Goal: Task Accomplishment & Management: Complete application form

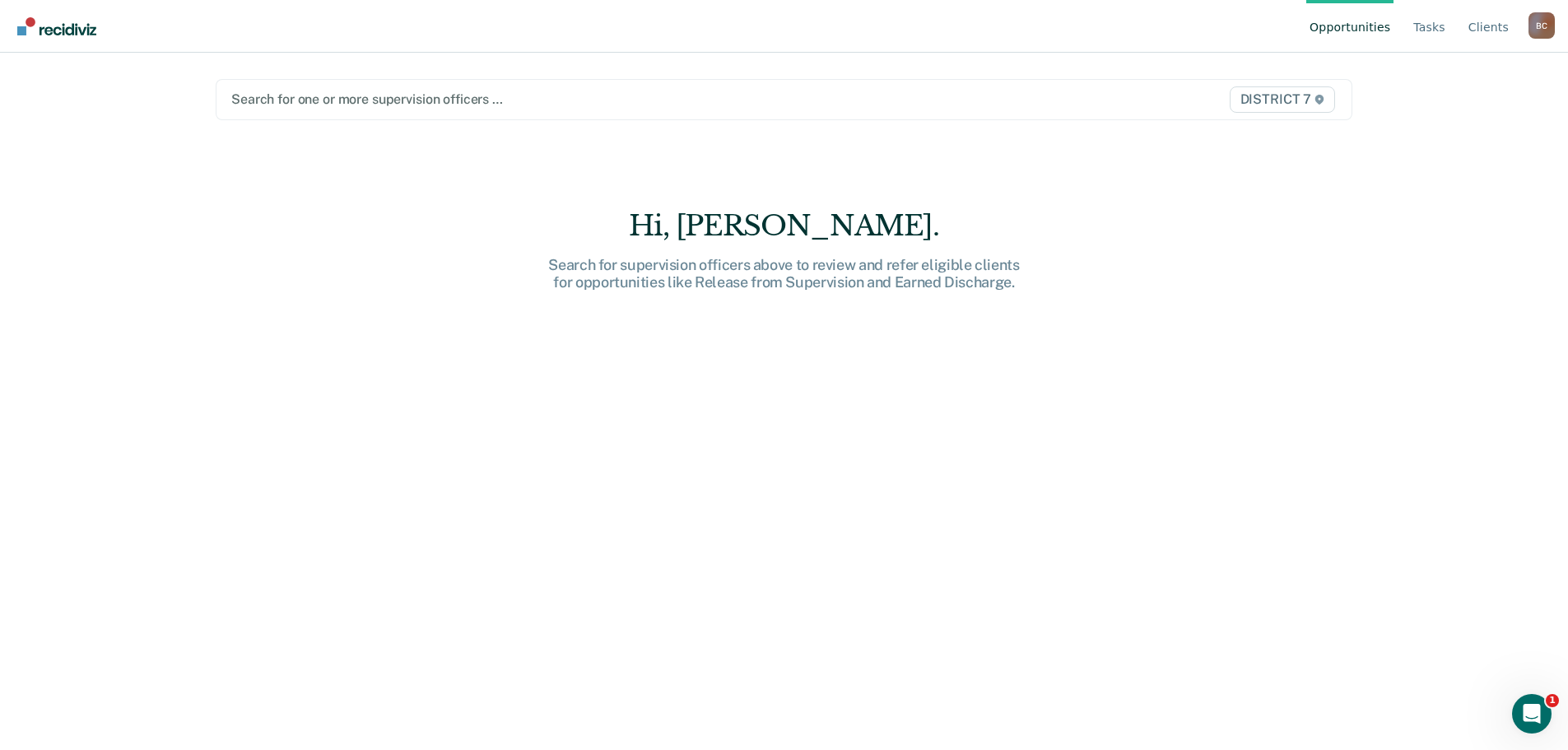
click at [1358, 24] on link "Opportunities" at bounding box center [1349, 26] width 87 height 53
click at [1426, 24] on link "Tasks" at bounding box center [1429, 26] width 39 height 53
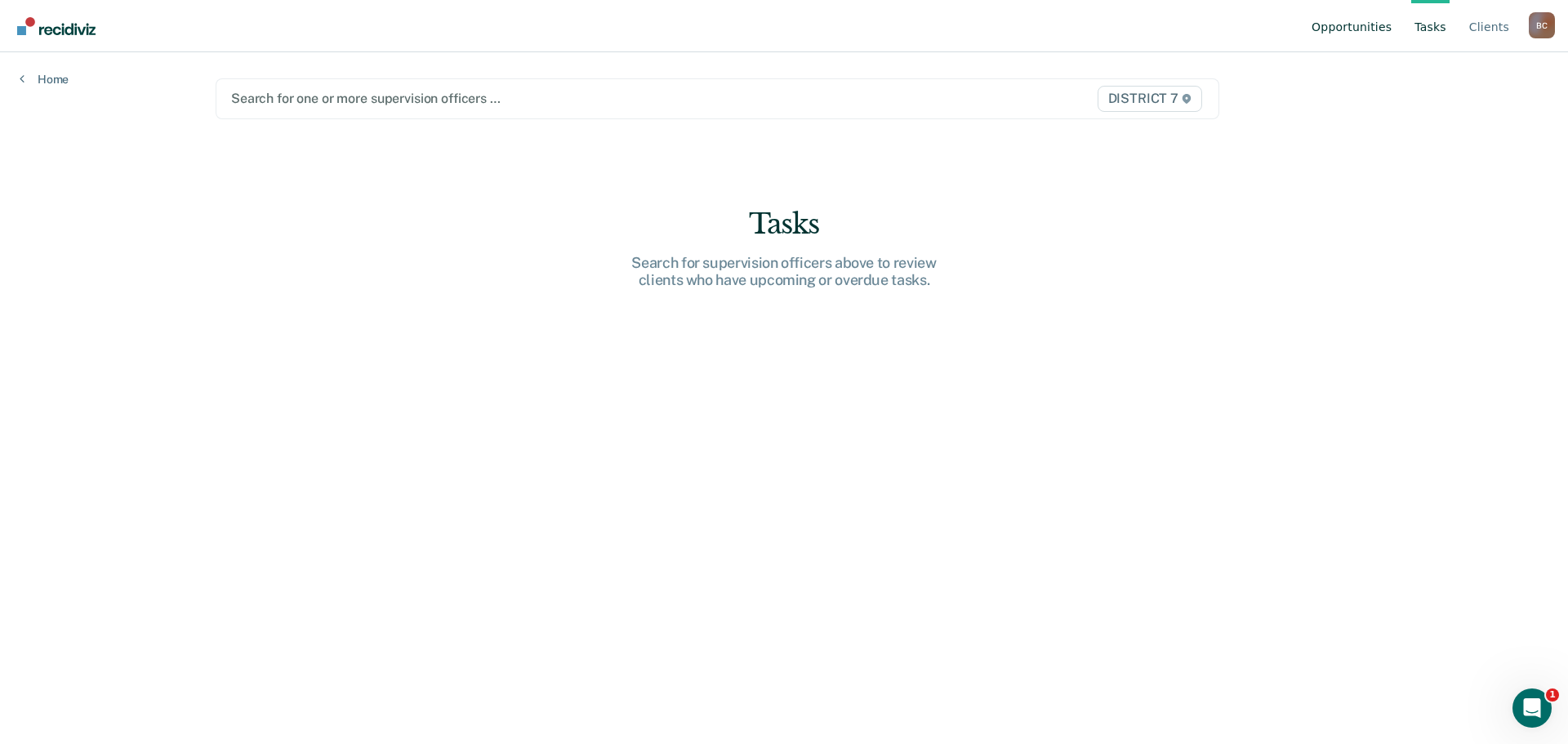
click at [1360, 29] on link "Opportunities" at bounding box center [1351, 26] width 86 height 52
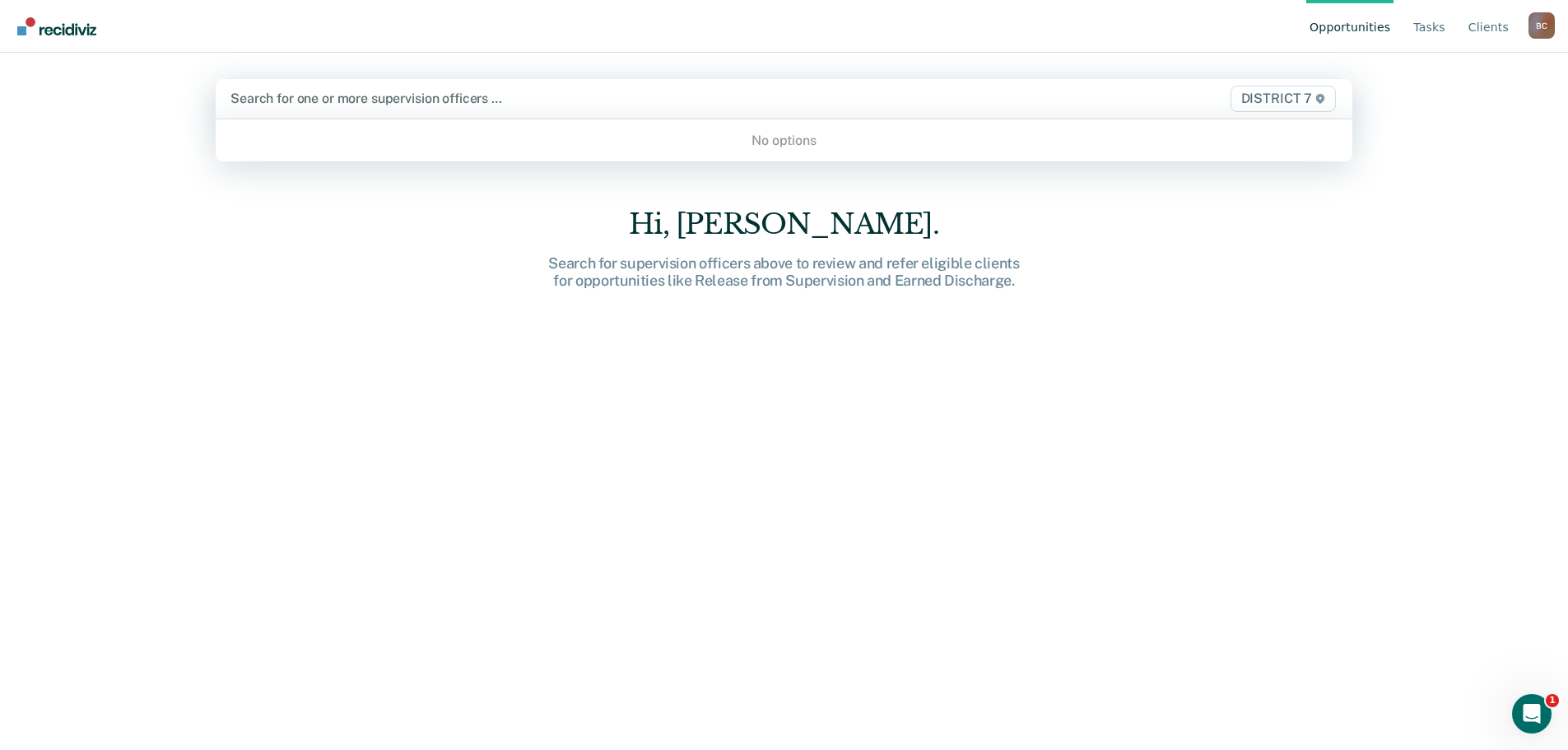
click at [544, 93] on div at bounding box center [617, 98] width 774 height 19
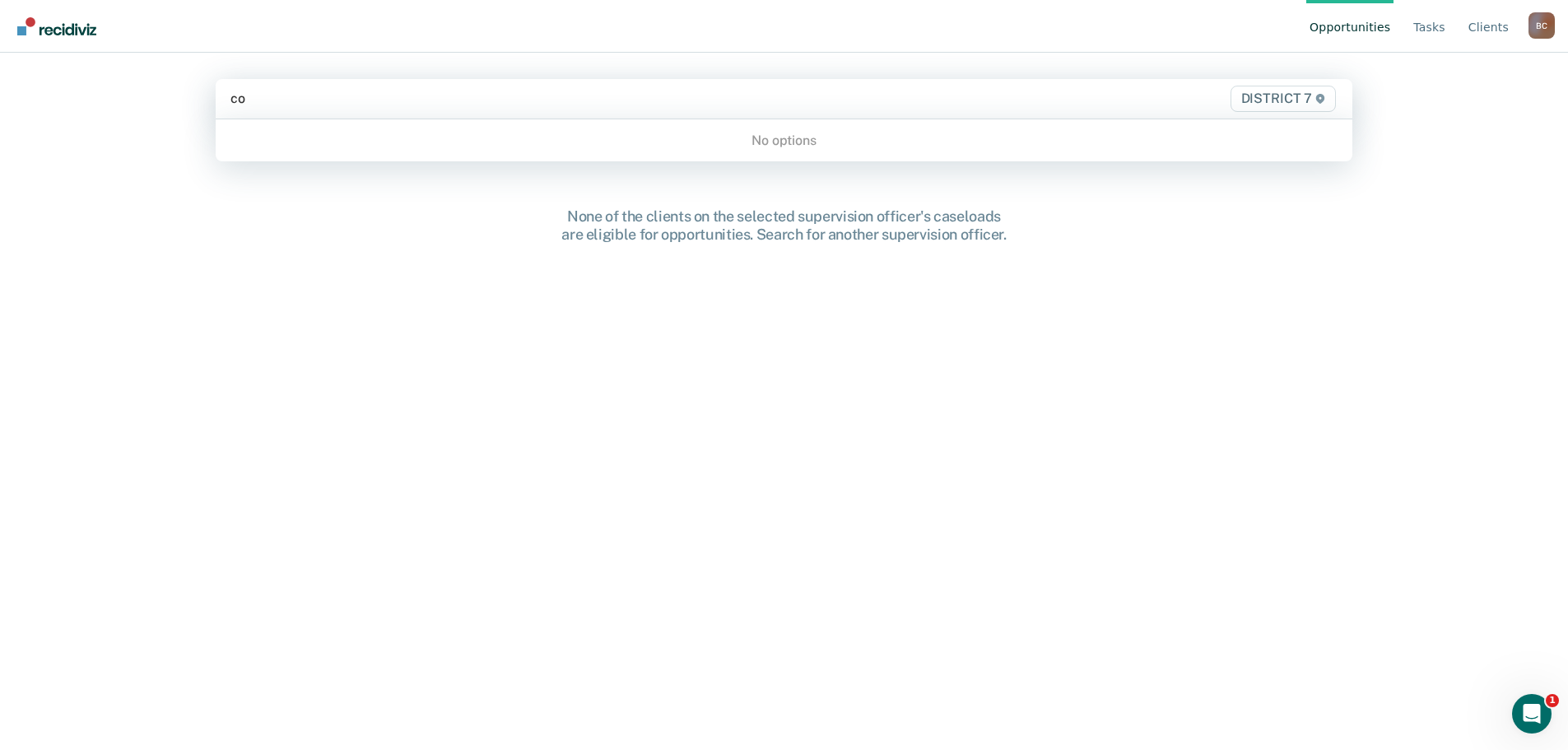
type input "c"
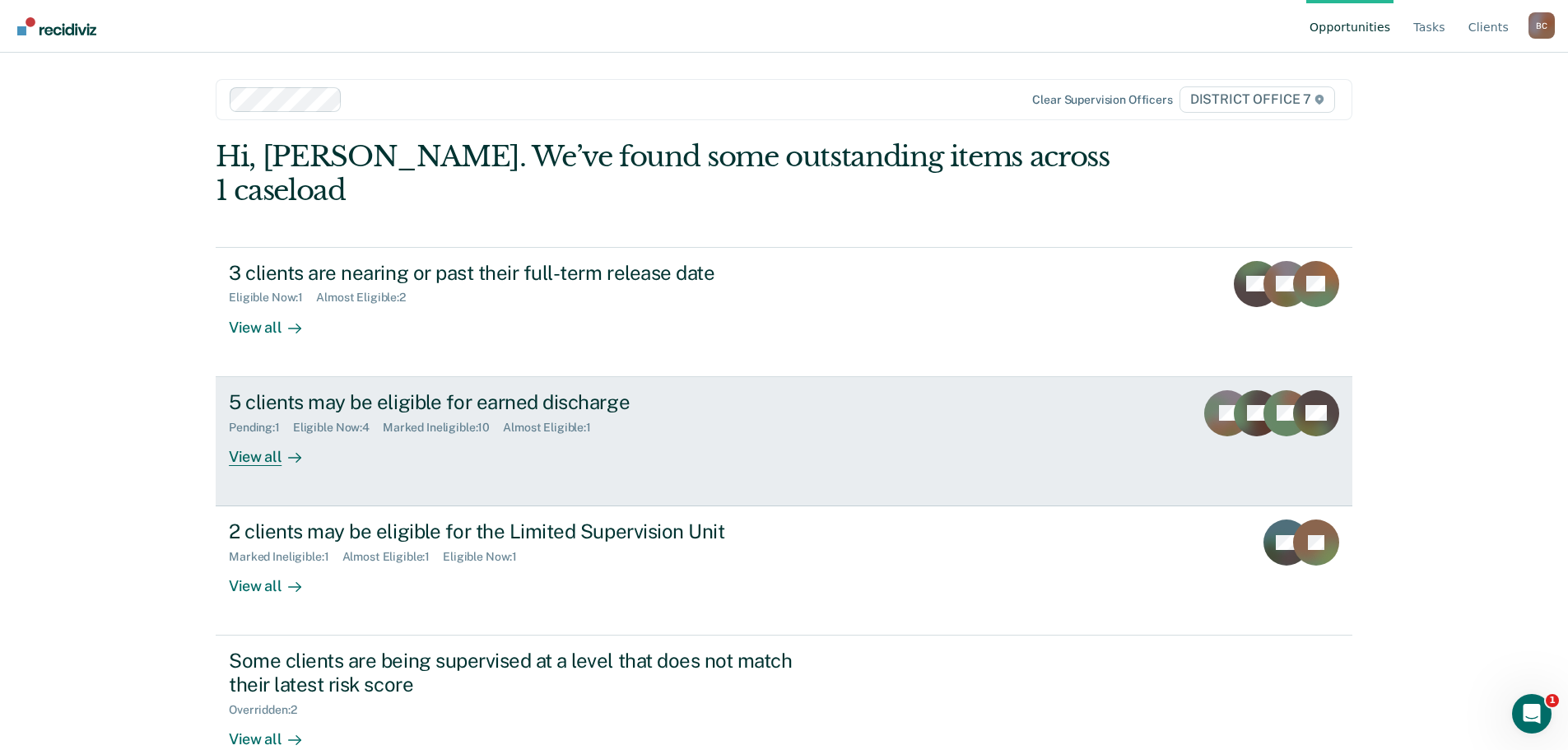
click at [609, 414] on div "Pending : 1 Eligible Now : 4 Marked Ineligible : 10 Almost Eligible : 1" at bounding box center [518, 423] width 578 height 20
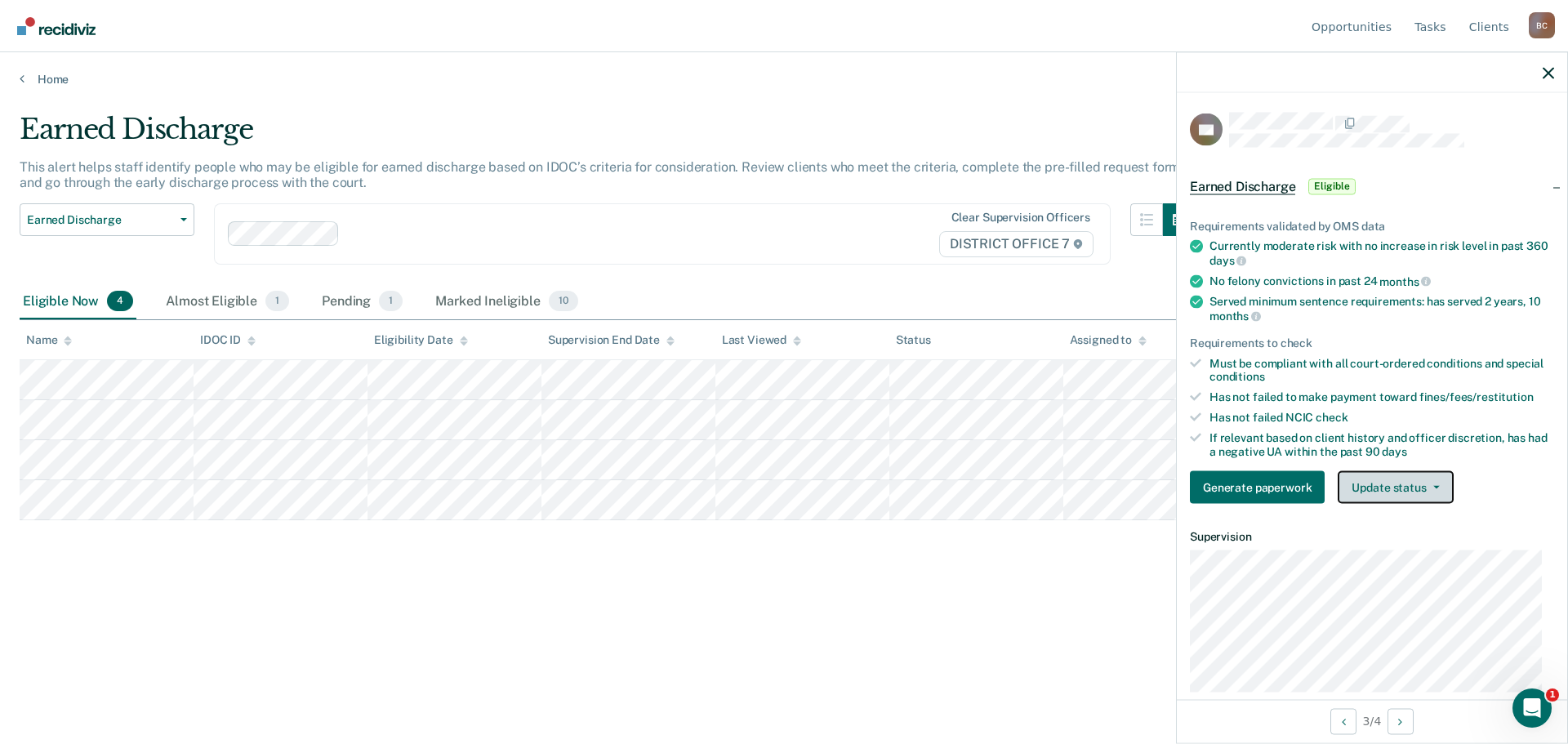
click at [1388, 489] on button "Update status" at bounding box center [1395, 488] width 115 height 33
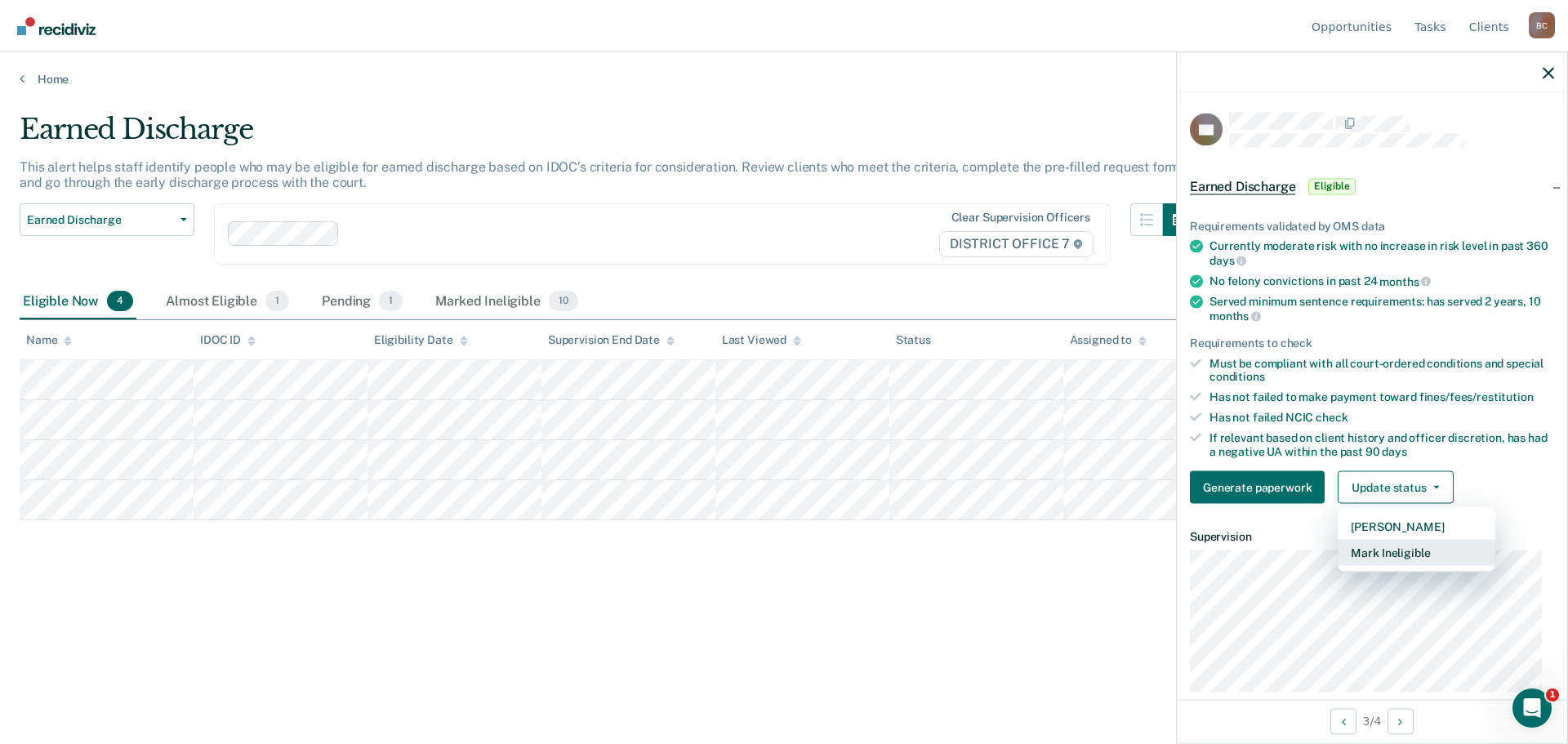
click at [1406, 549] on button "Mark Ineligible" at bounding box center [1416, 552] width 158 height 26
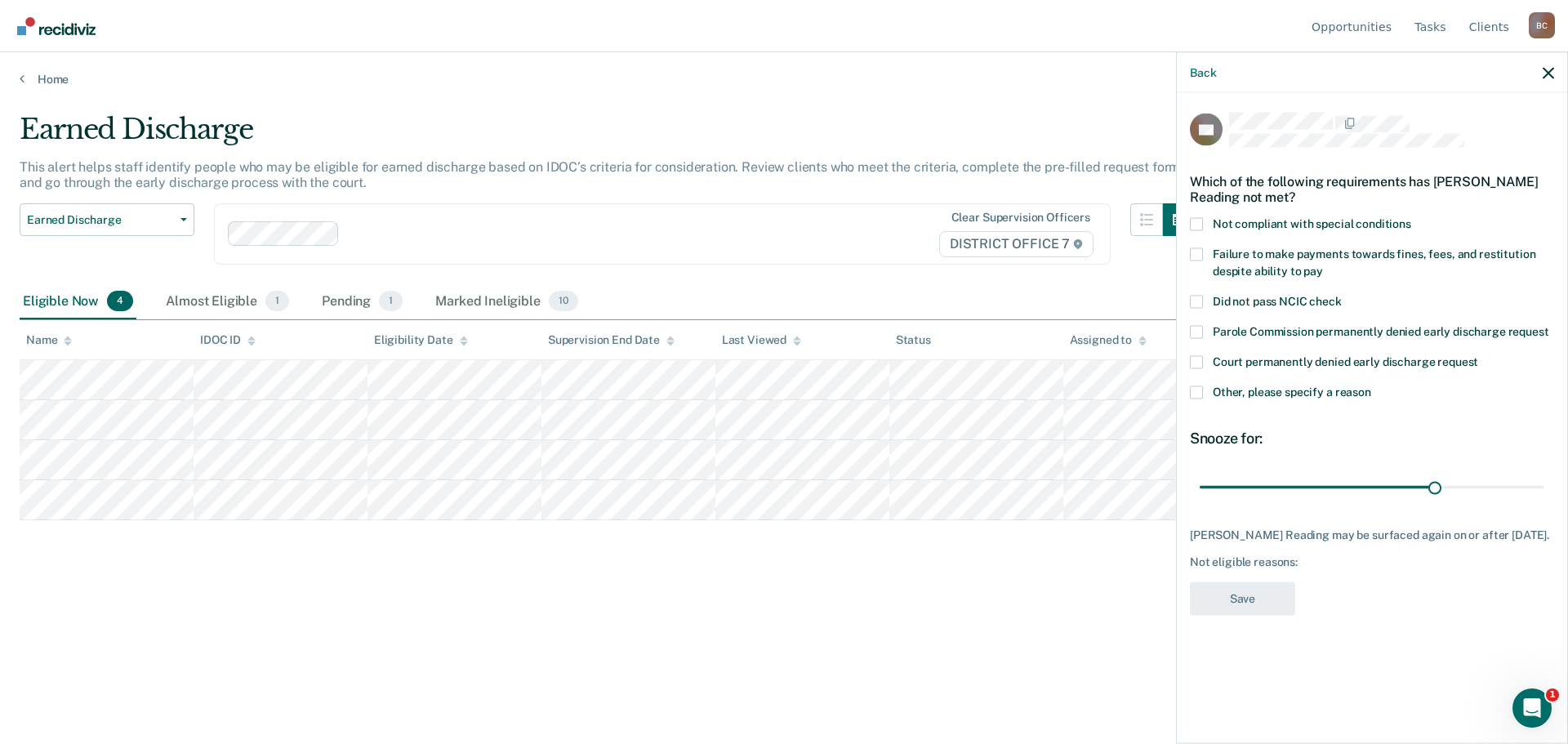
click at [1307, 223] on span "Not compliant with special conditions" at bounding box center [1312, 223] width 198 height 13
click at [1411, 217] on input "Not compliant with special conditions" at bounding box center [1411, 217] width 0 height 0
click at [1252, 593] on button "Save" at bounding box center [1242, 598] width 106 height 34
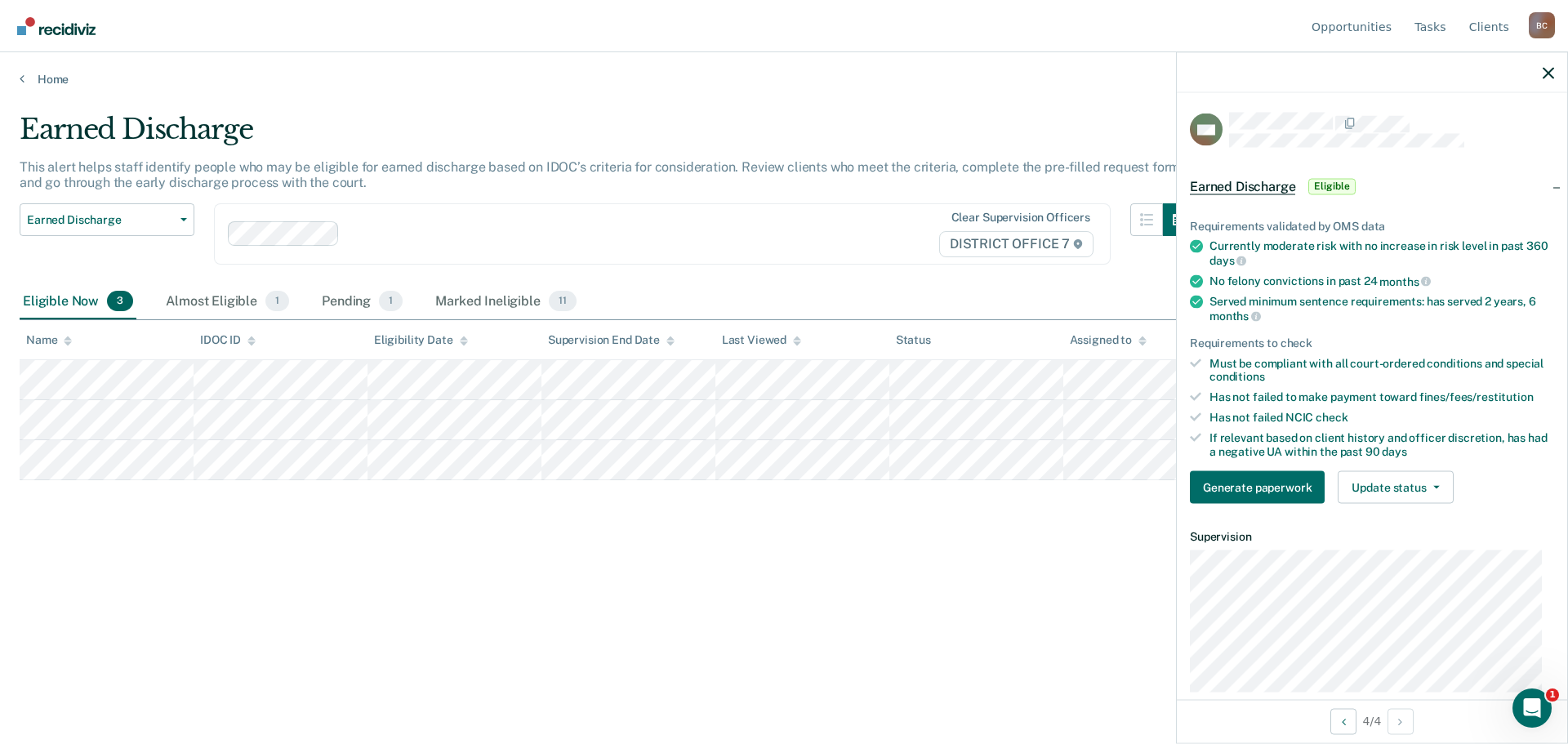
click at [1107, 498] on div "Earned Discharge This alert helps staff identify people who may be eligible for…" at bounding box center [783, 367] width 1528 height 509
click at [1402, 484] on button "Update status" at bounding box center [1395, 488] width 115 height 33
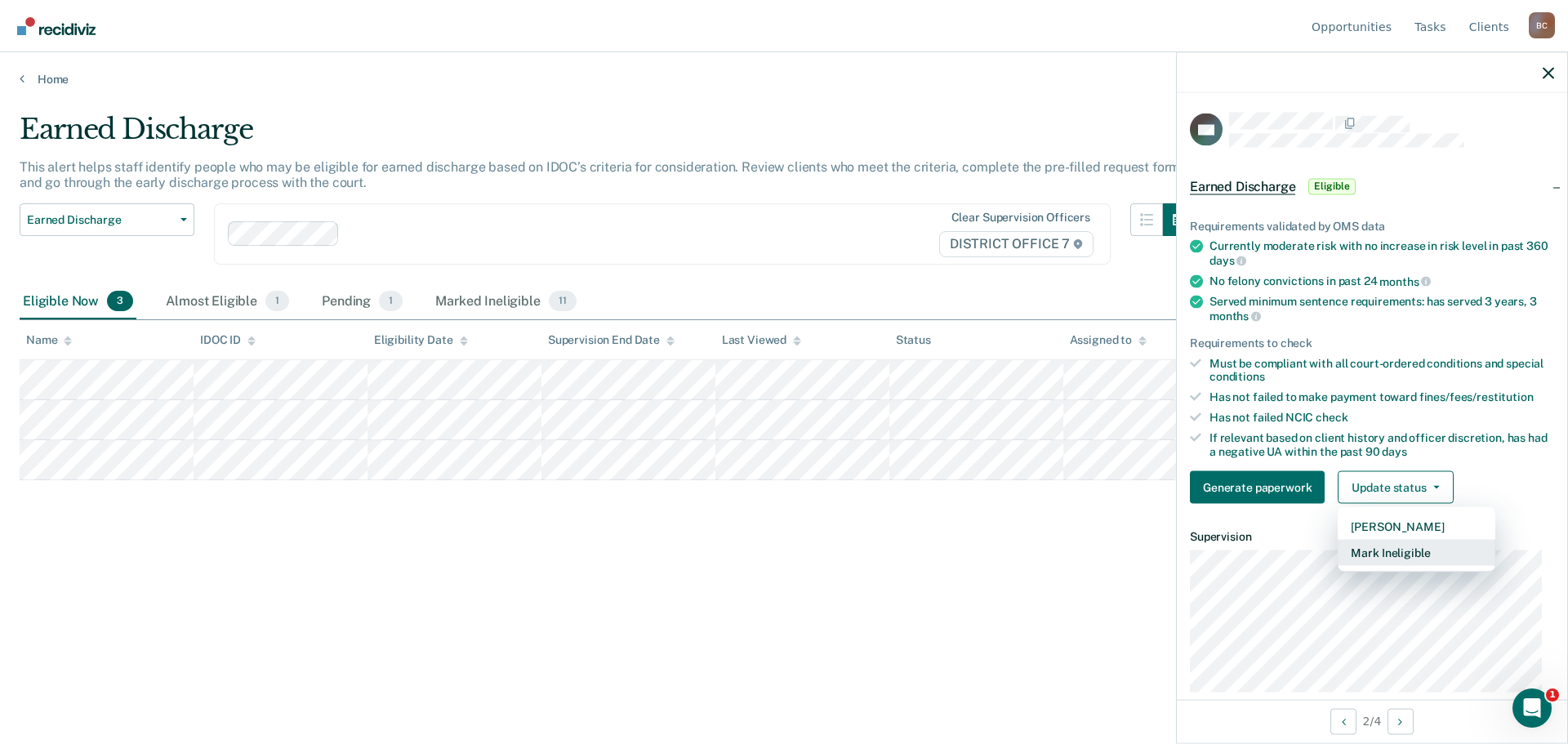
click at [1414, 546] on button "Mark Ineligible" at bounding box center [1416, 552] width 158 height 26
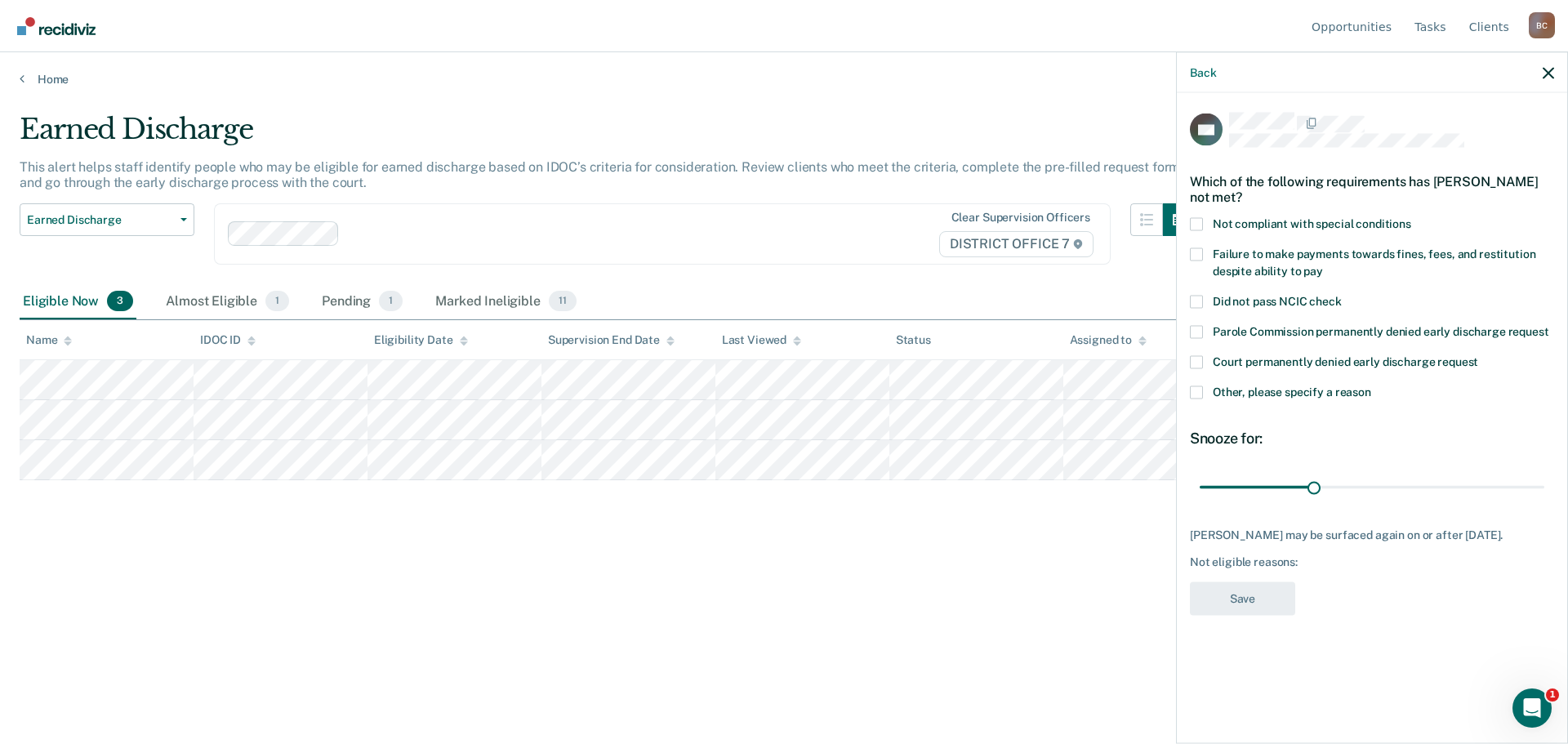
click at [1301, 384] on span "Other, please specify a reason" at bounding box center [1292, 390] width 159 height 13
click at [1372, 385] on input "Other, please specify a reason" at bounding box center [1372, 385] width 0 height 0
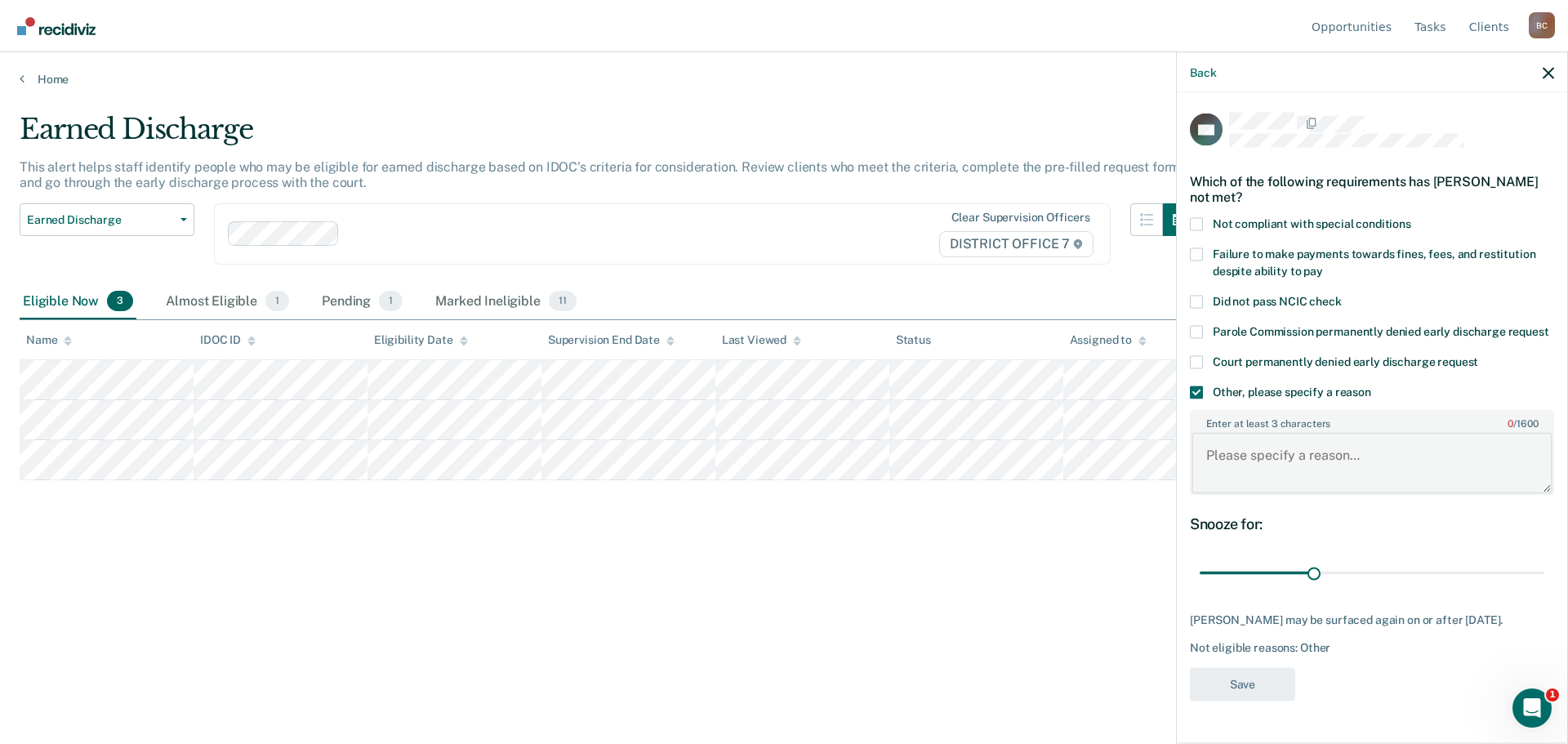
click at [1277, 439] on textarea "Enter at least 3 characters 0 / 1600" at bounding box center [1372, 462] width 361 height 60
click at [1366, 441] on textarea "New case to me. Working on financial obligations," at bounding box center [1372, 462] width 361 height 60
click at [1416, 452] on textarea "New case to me. Working on getting a job to catch up on financial obligations," at bounding box center [1372, 462] width 361 height 60
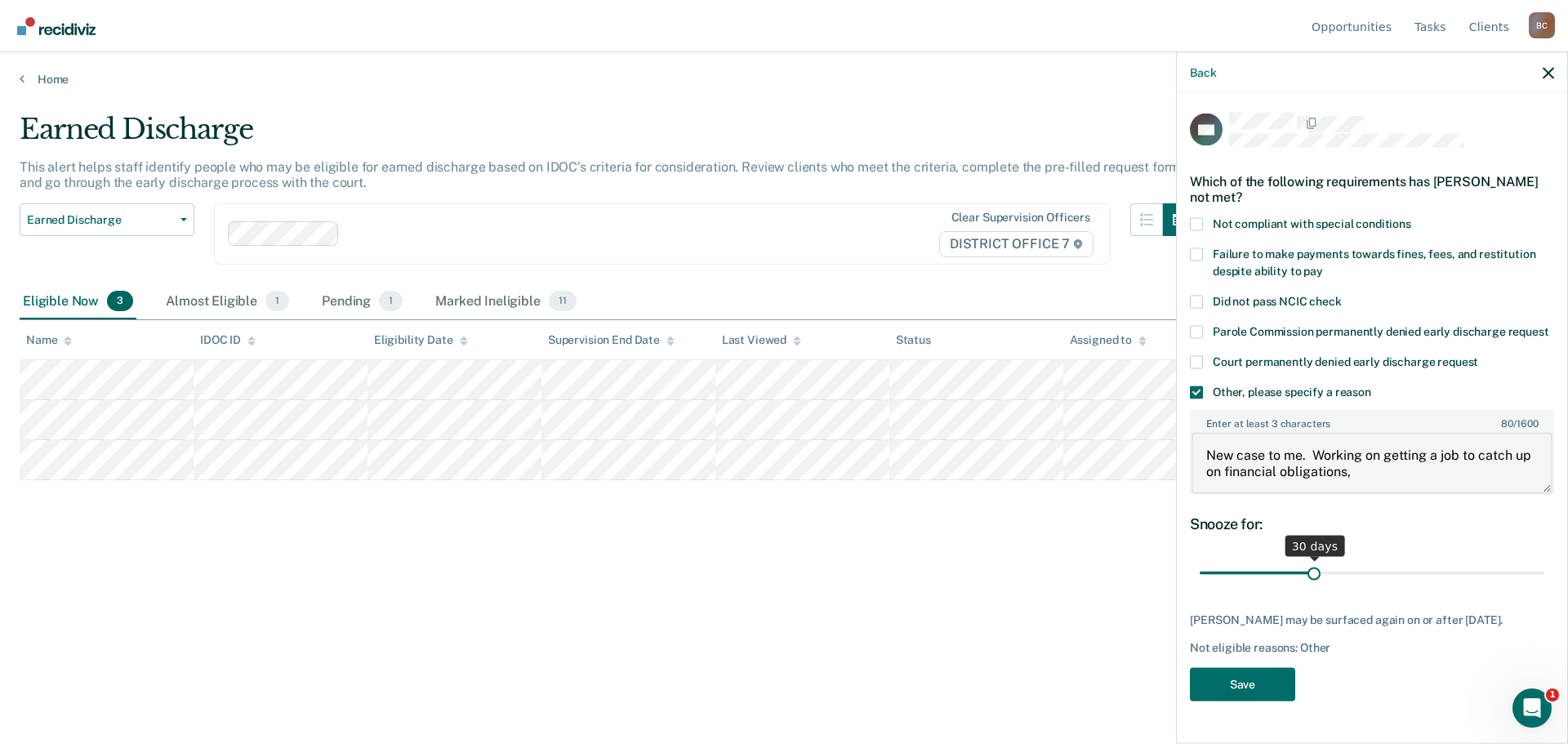
type textarea "New case to me. Working on getting a job to catch up on financial obligations,"
drag, startPoint x: 1319, startPoint y: 558, endPoint x: 1427, endPoint y: 551, distance: 108.2
type input "60"
click at [1427, 558] on input "range" at bounding box center [1372, 573] width 345 height 29
click at [1278, 667] on button "Save" at bounding box center [1242, 683] width 106 height 34
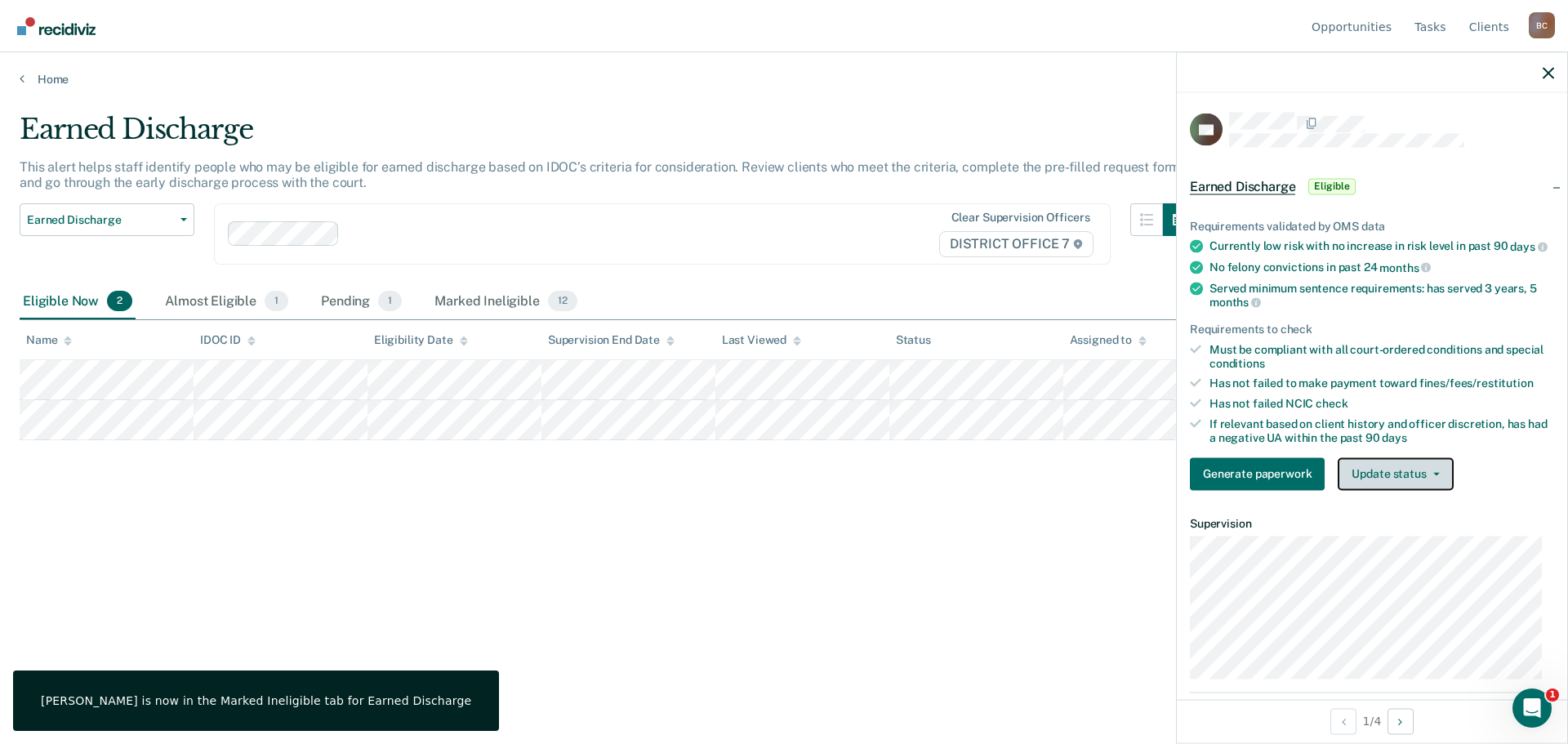
click at [1382, 485] on button "Update status" at bounding box center [1395, 473] width 115 height 33
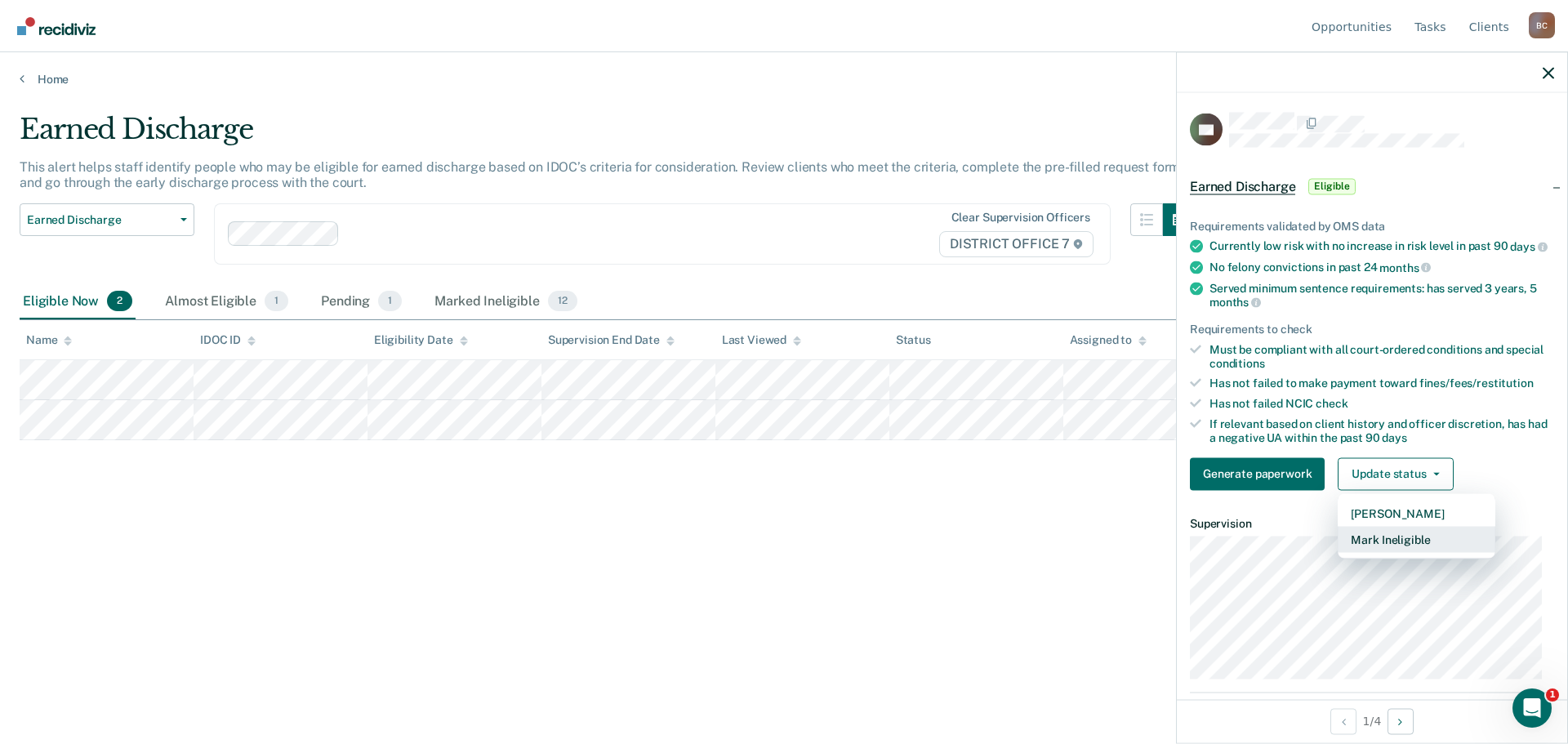
click at [1411, 551] on button "Mark Ineligible" at bounding box center [1416, 538] width 158 height 26
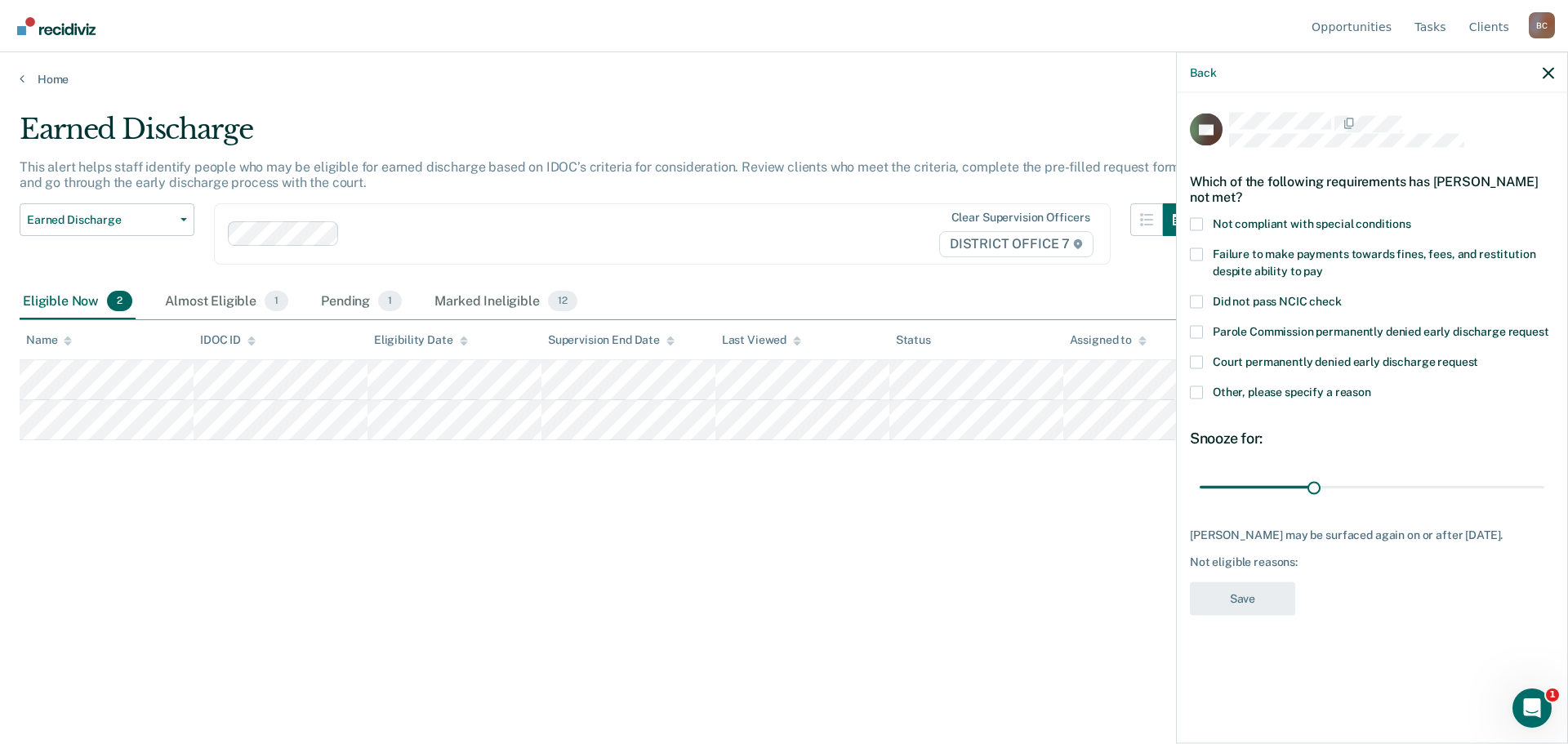
click at [1313, 395] on span "Other, please specify a reason" at bounding box center [1292, 390] width 159 height 13
click at [1372, 385] on input "Other, please specify a reason" at bounding box center [1372, 385] width 0 height 0
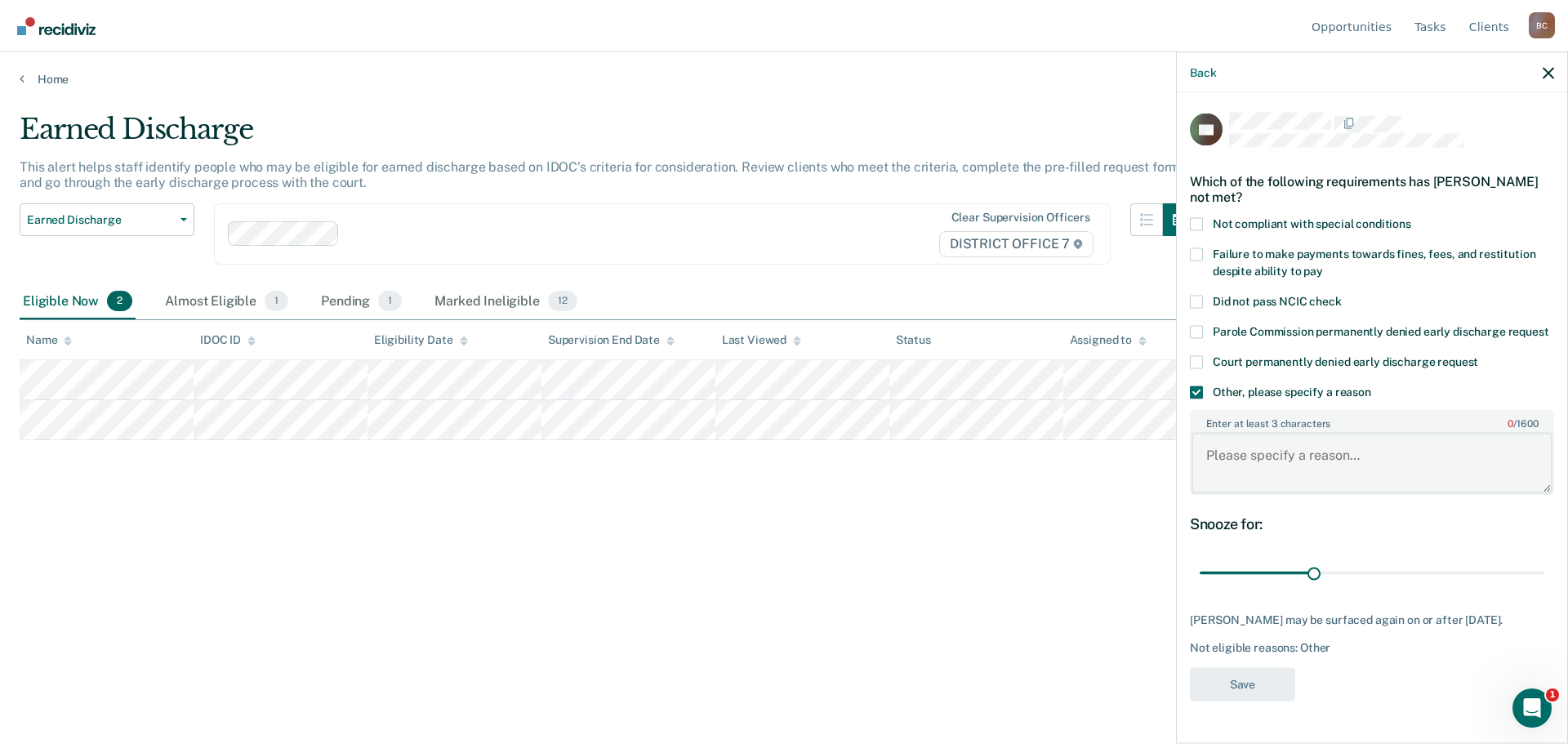
click at [1304, 463] on textarea "Enter at least 3 characters 0 / 1600" at bounding box center [1372, 462] width 361 height 60
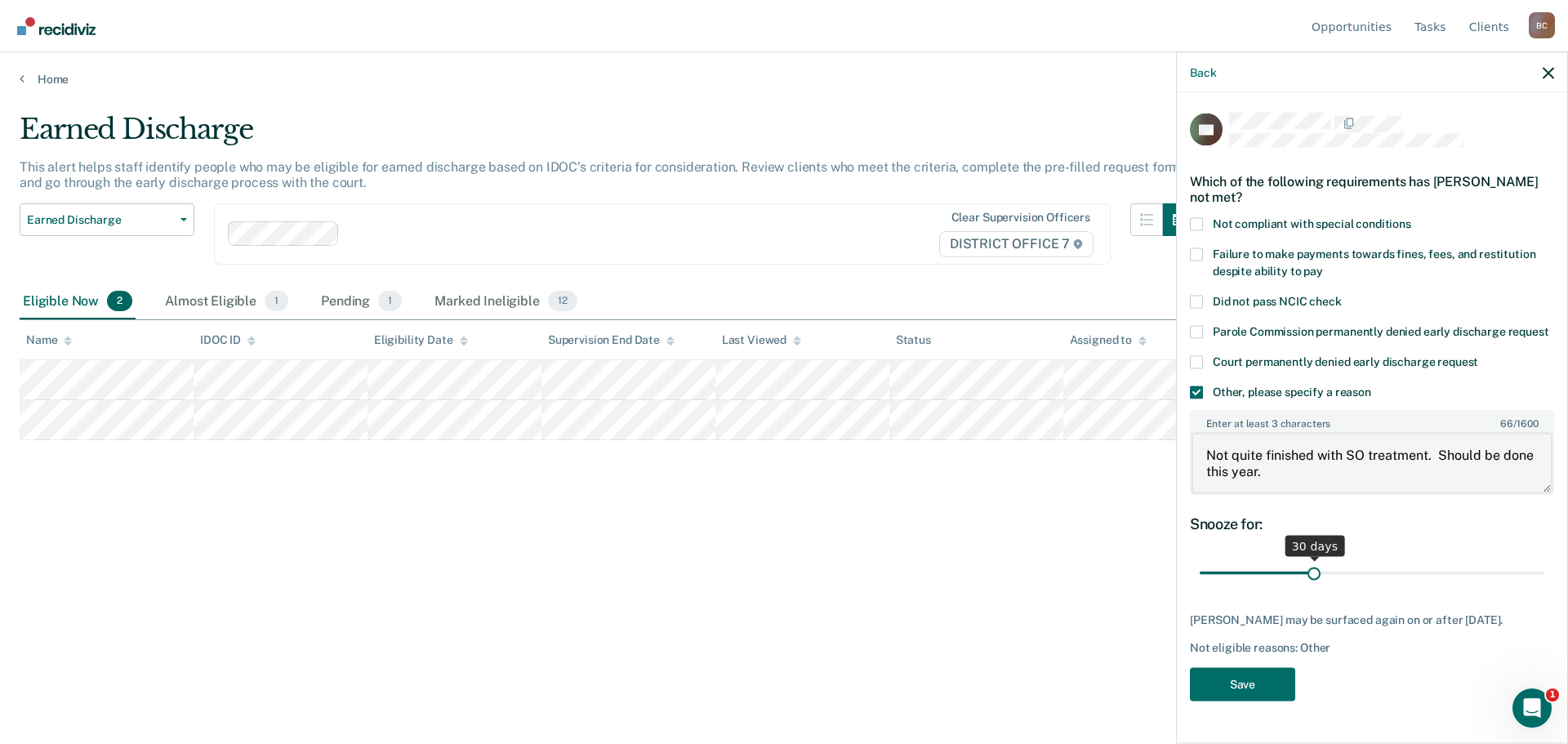
type textarea "Not quite finished with SO treatment. Should be done this year."
drag, startPoint x: 1312, startPoint y: 577, endPoint x: 1568, endPoint y: 583, distance: 256.1
type input "90"
click at [1544, 583] on input "range" at bounding box center [1372, 573] width 345 height 29
click at [1257, 698] on button "Save" at bounding box center [1242, 683] width 106 height 34
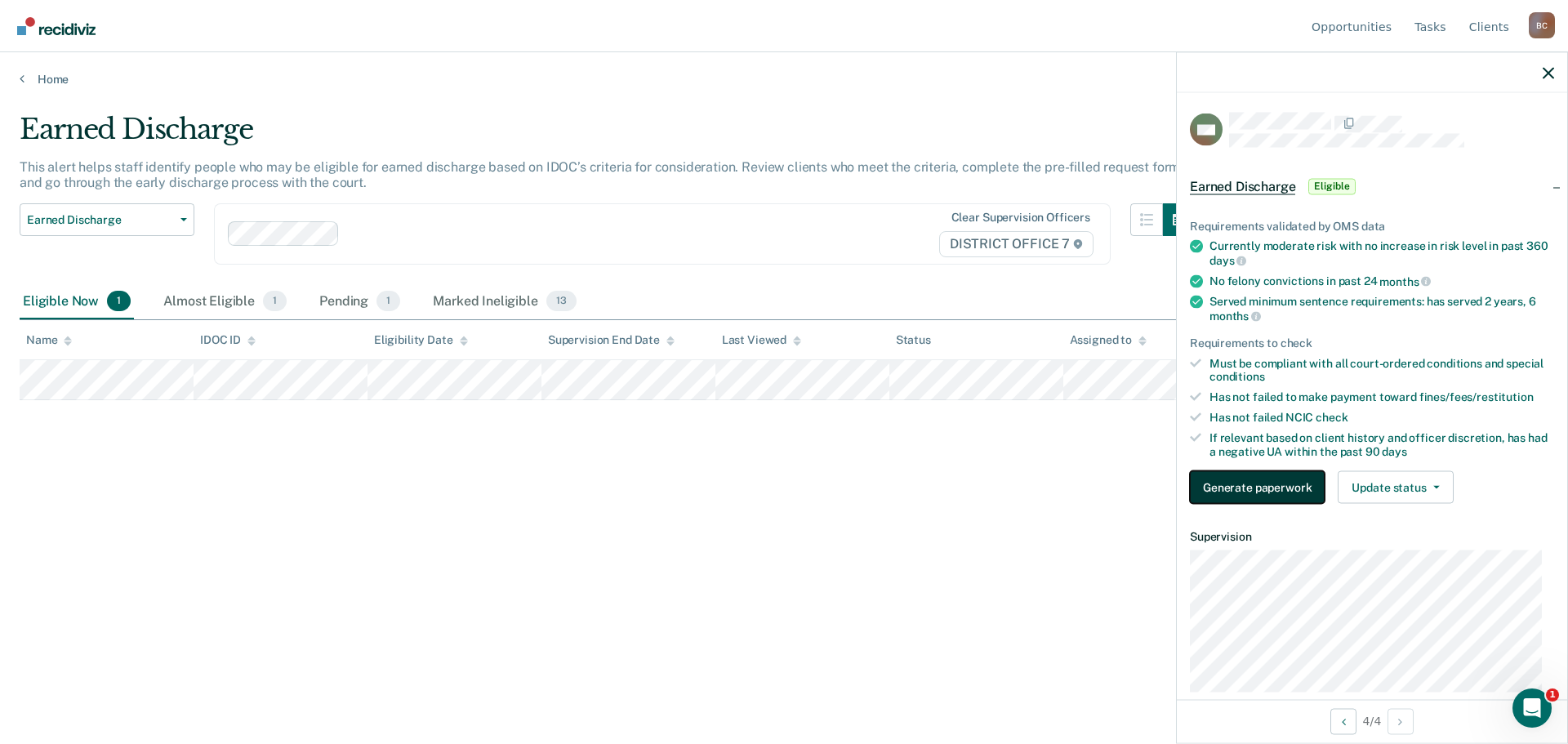
click at [1291, 491] on button "Generate paperwork" at bounding box center [1256, 488] width 135 height 33
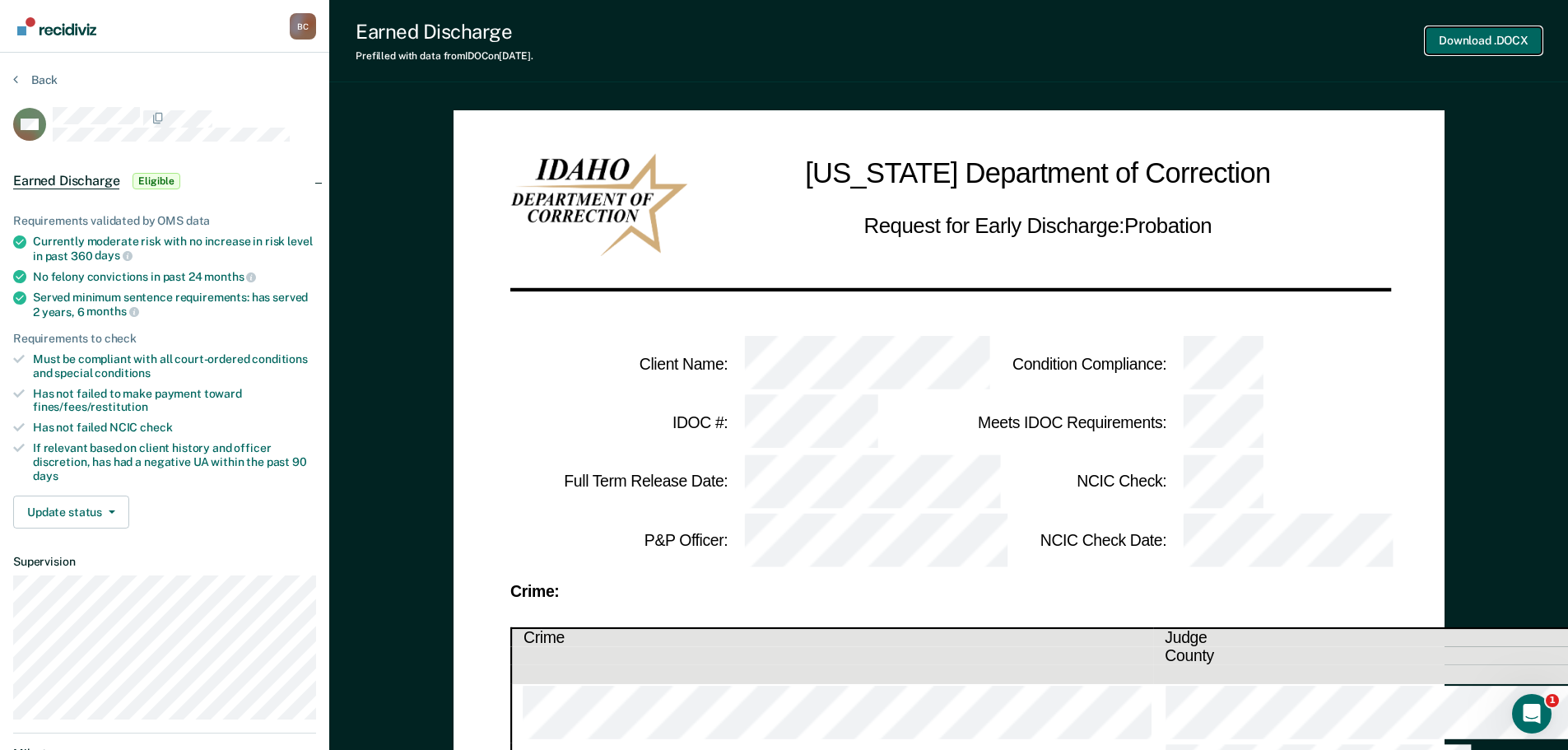
click at [1491, 33] on button "Download .DOCX" at bounding box center [1483, 41] width 116 height 27
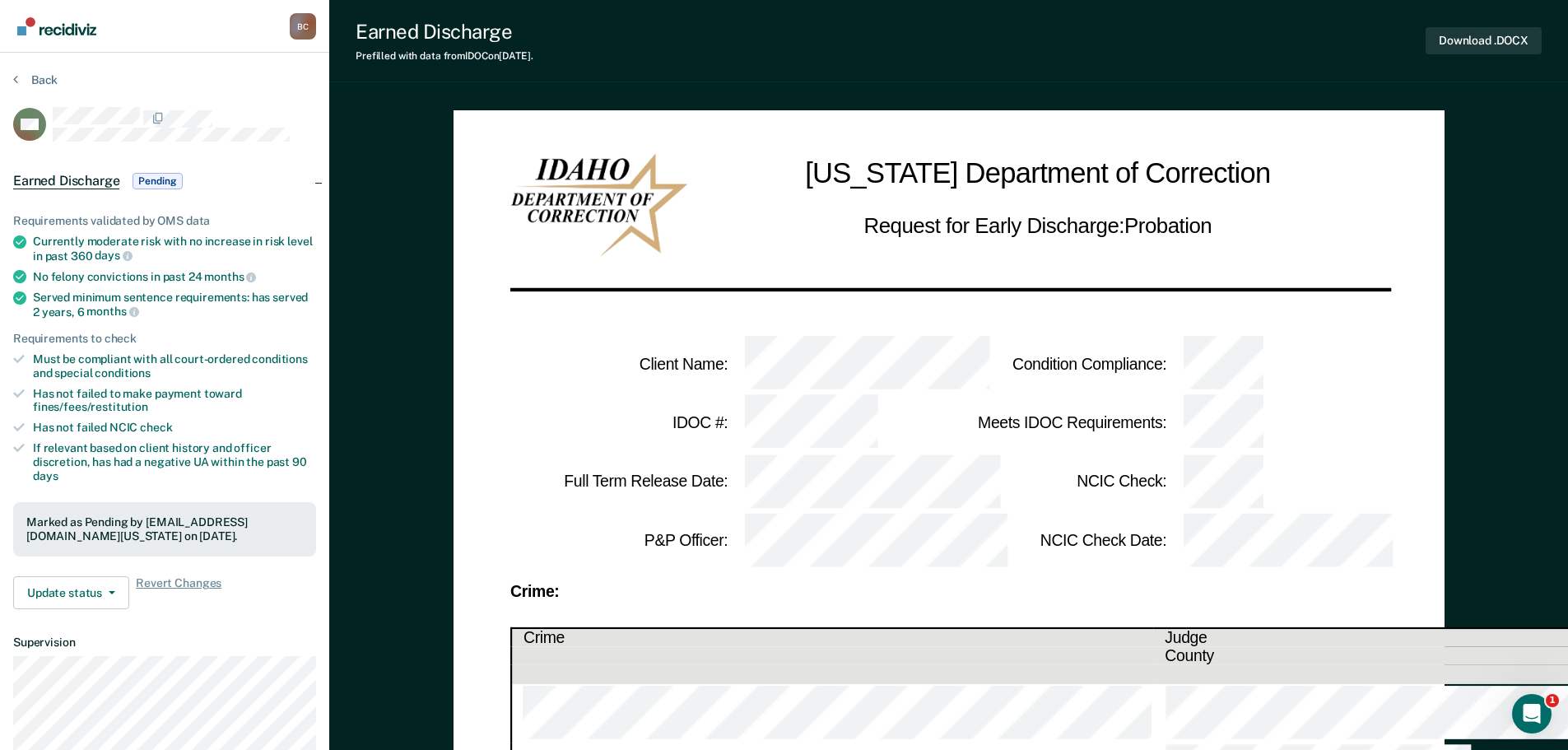
click at [312, 179] on div "Earned Discharge Pending" at bounding box center [164, 181] width 329 height 53
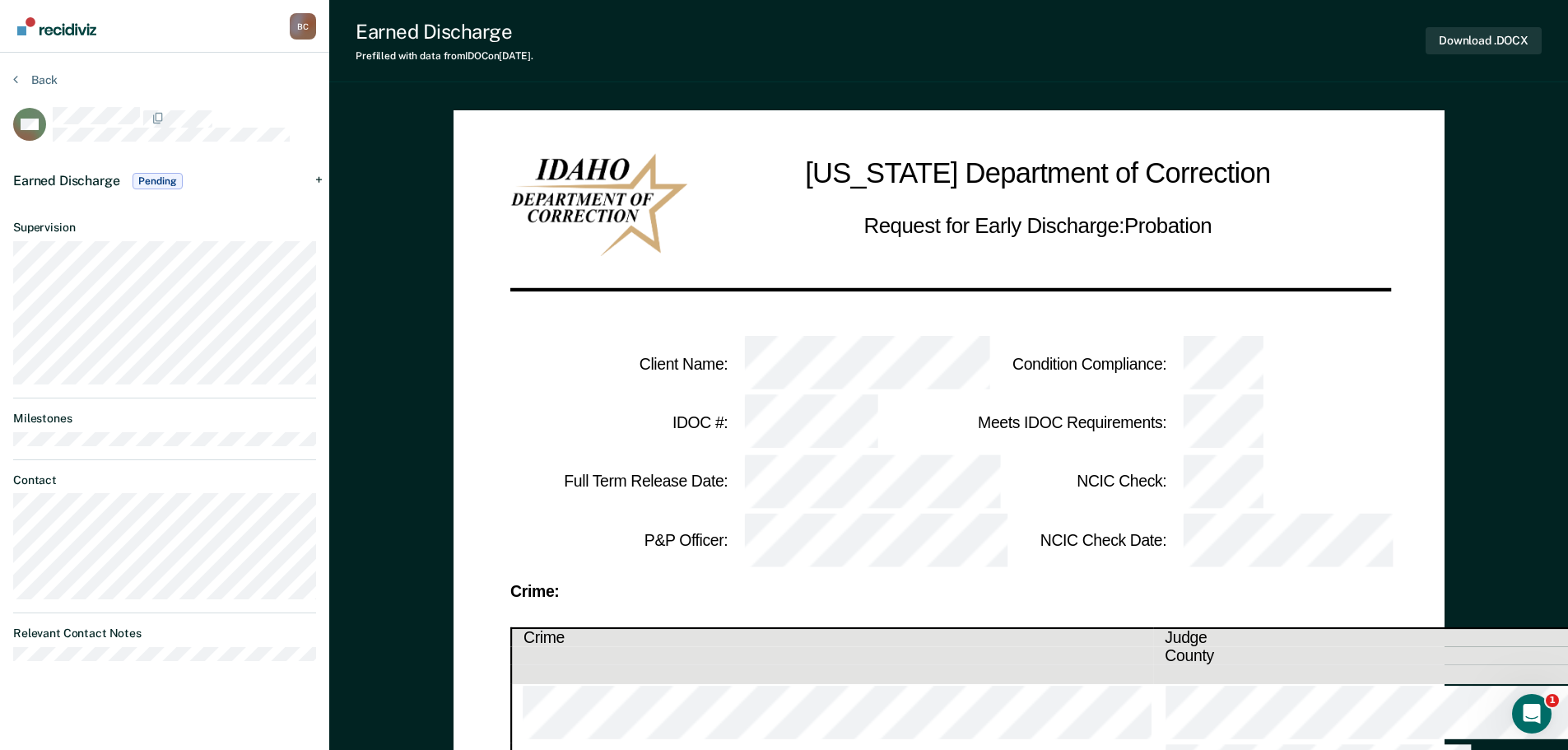
click at [318, 179] on div "Earned Discharge Pending" at bounding box center [164, 181] width 329 height 53
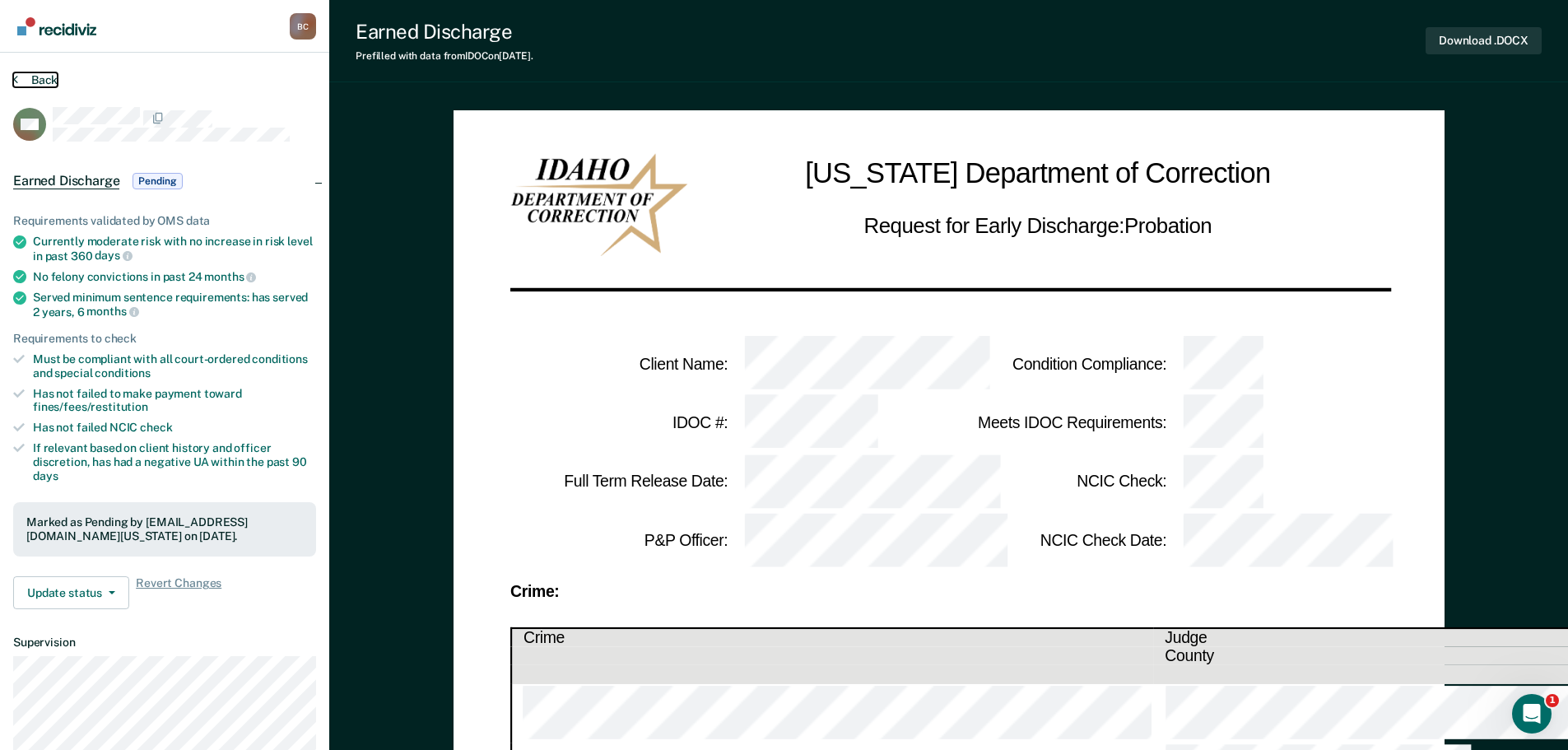
click at [34, 77] on button "Back" at bounding box center [35, 79] width 45 height 15
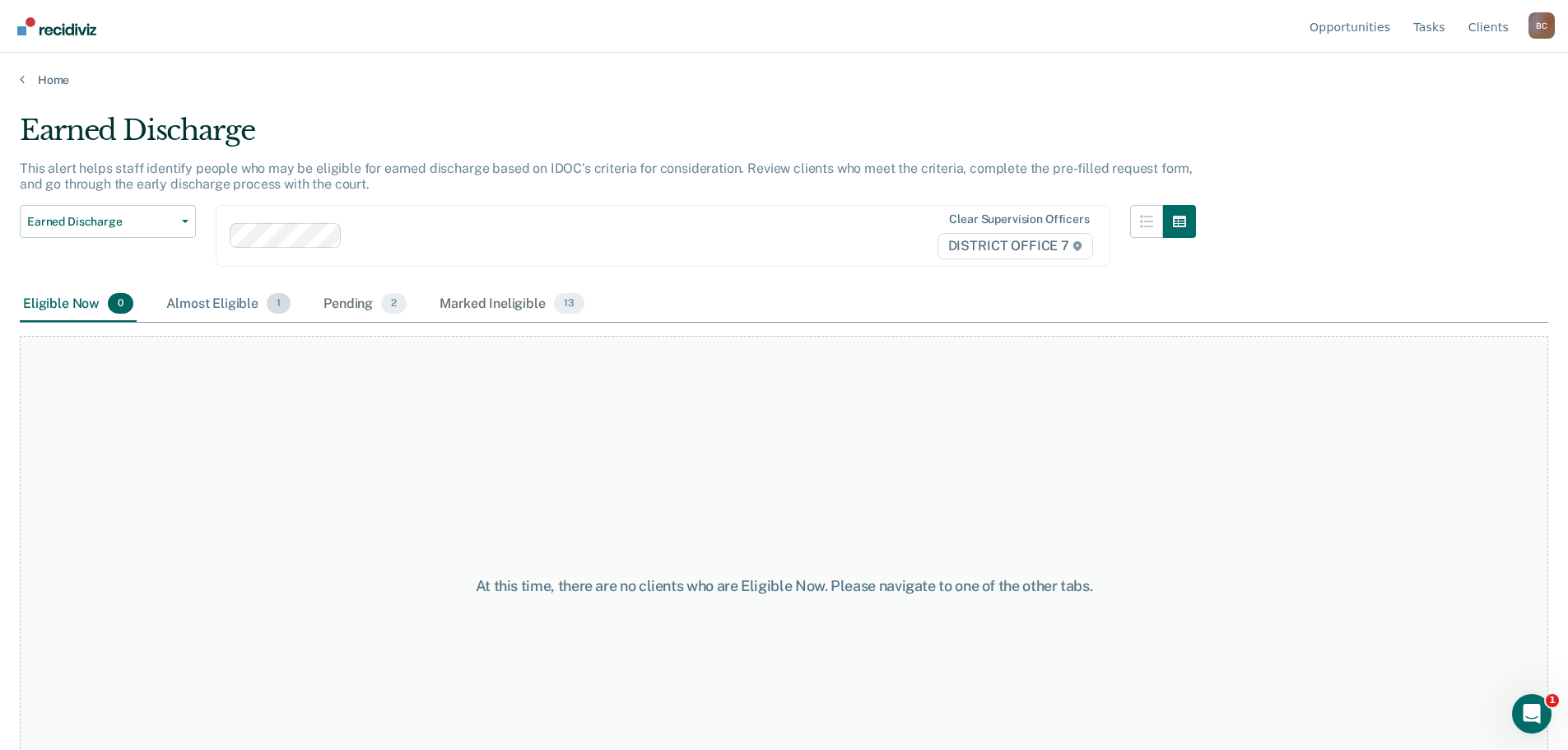
click at [239, 313] on div "Almost Eligible 1" at bounding box center [228, 304] width 131 height 36
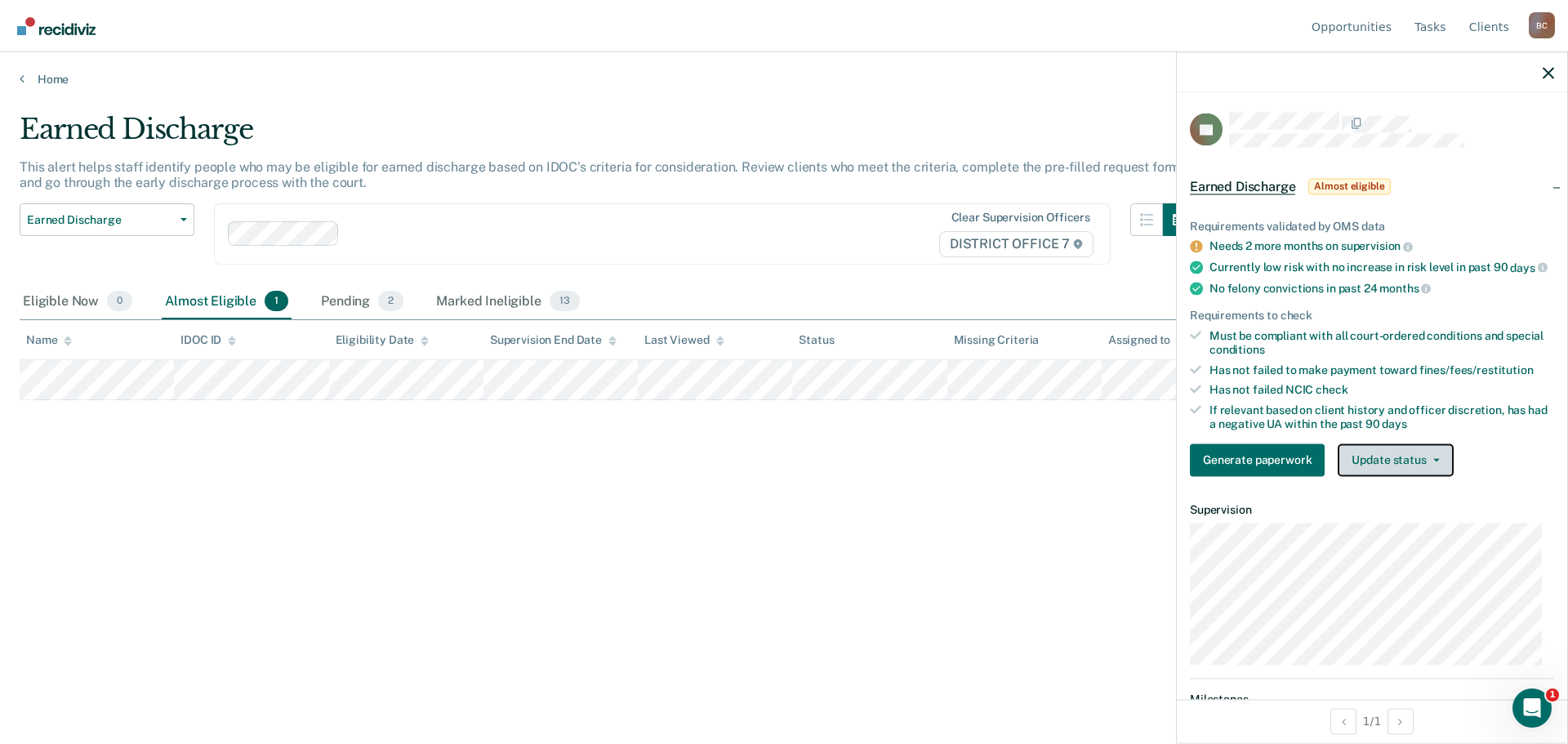
click at [1402, 467] on button "Update status" at bounding box center [1395, 460] width 115 height 33
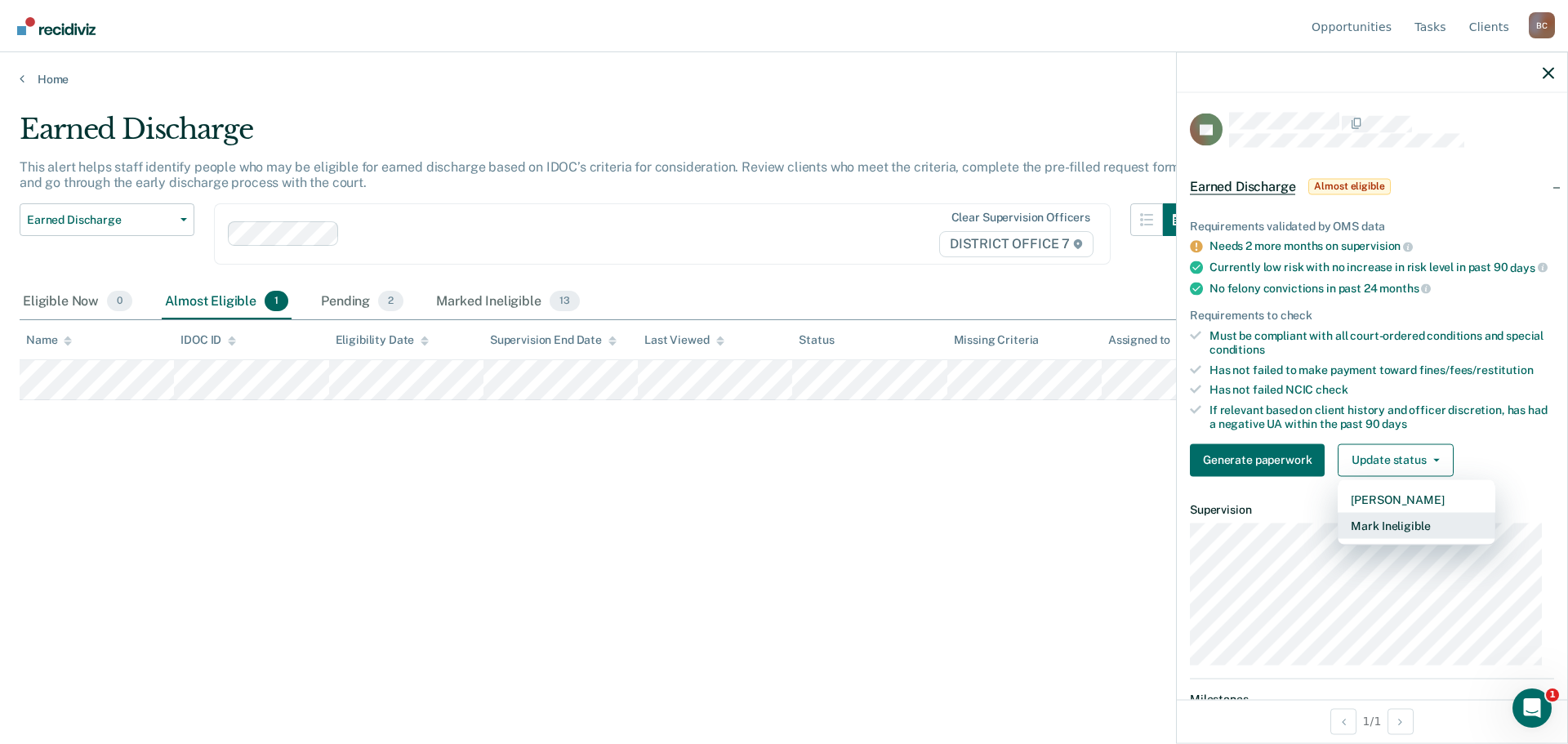
click at [1408, 530] on button "Mark Ineligible" at bounding box center [1416, 524] width 158 height 26
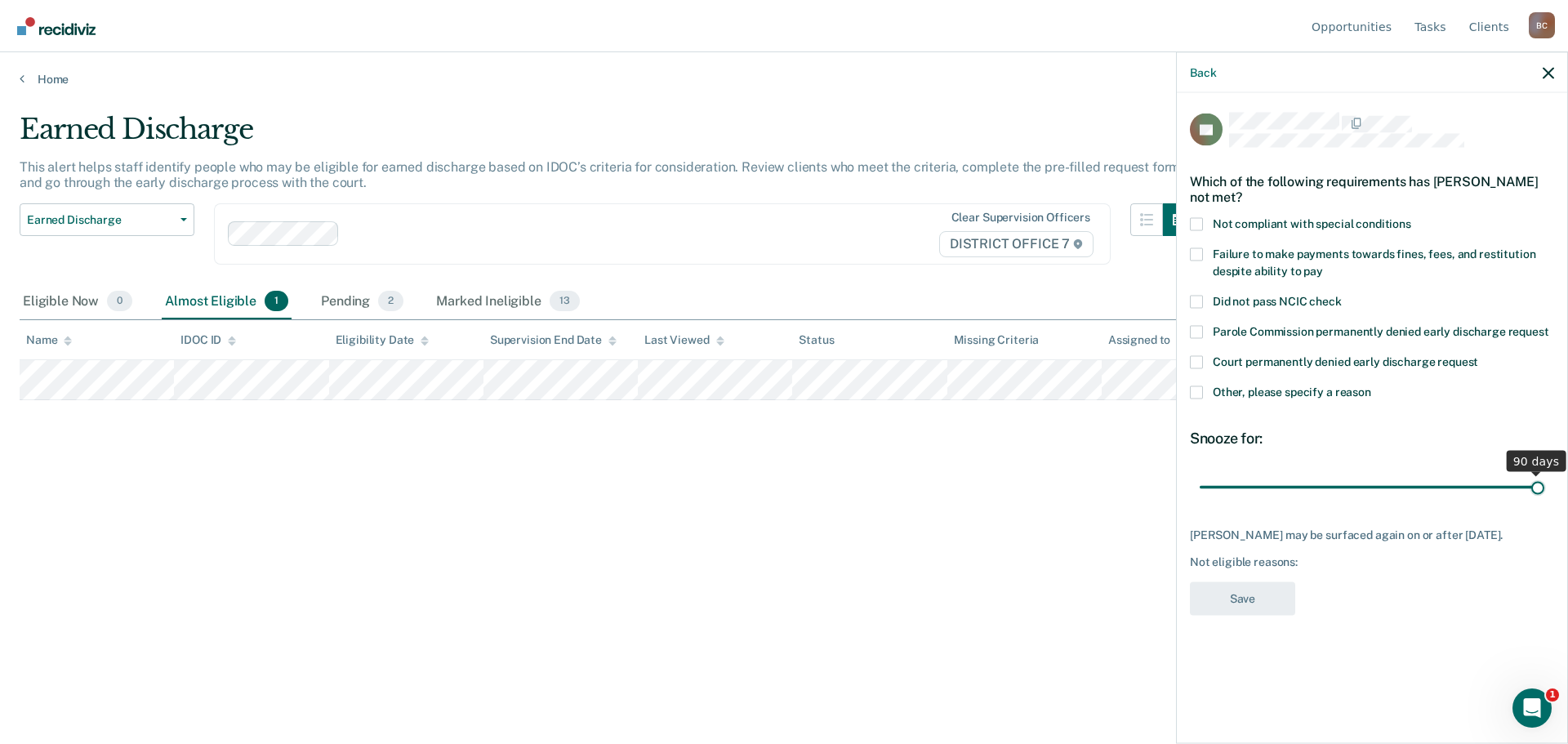
drag, startPoint x: 1313, startPoint y: 483, endPoint x: 1630, endPoint y: 486, distance: 317.0
type input "90"
click at [1544, 486] on input "range" at bounding box center [1372, 487] width 345 height 29
click at [1285, 391] on span "Other, please specify a reason" at bounding box center [1292, 390] width 159 height 13
click at [1372, 385] on input "Other, please specify a reason" at bounding box center [1372, 385] width 0 height 0
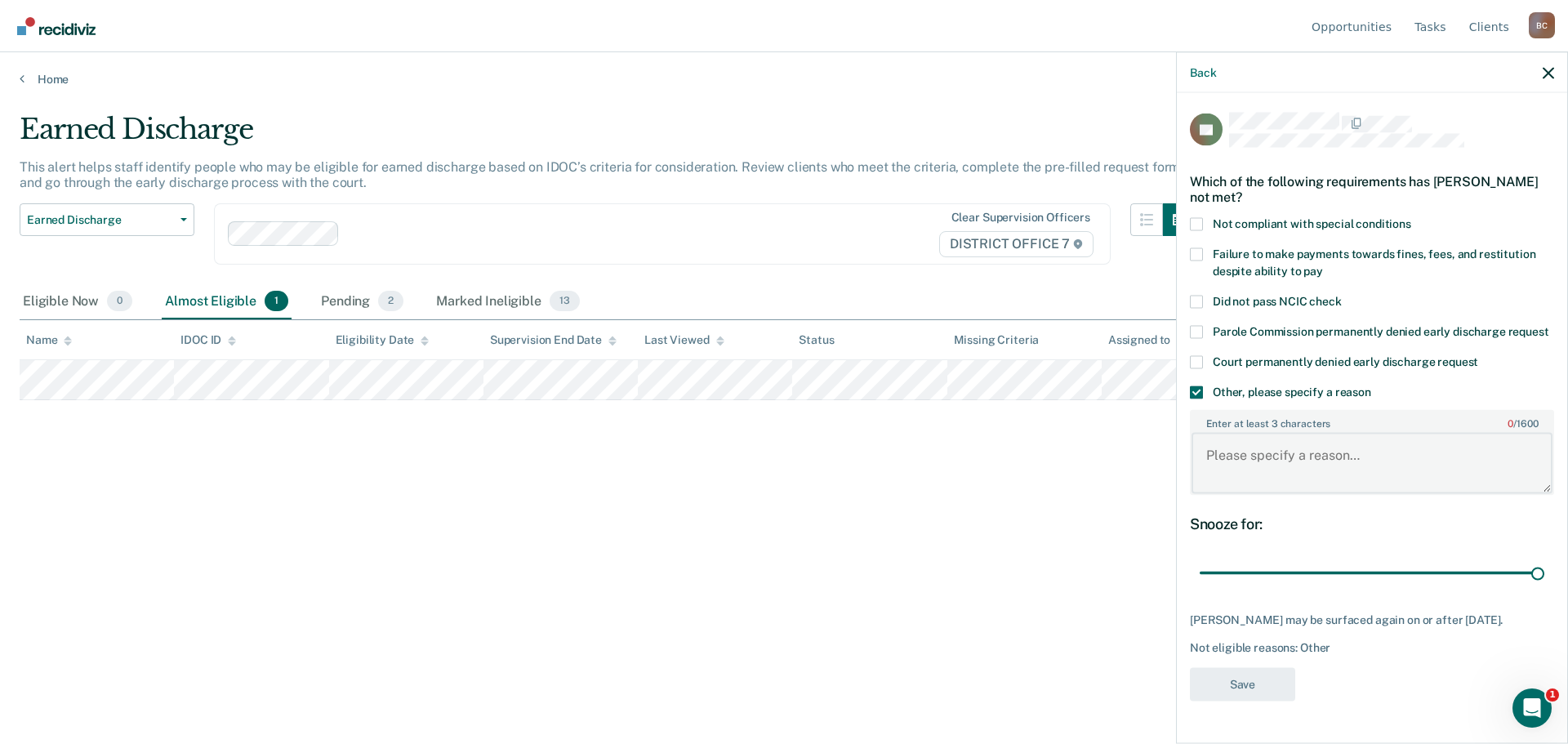
click at [1292, 482] on textarea "Enter at least 3 characters 0 / 1600" at bounding box center [1372, 462] width 361 height 60
type textarea "SO treatment pending, jail days"
click at [1220, 688] on button "Save" at bounding box center [1242, 683] width 106 height 34
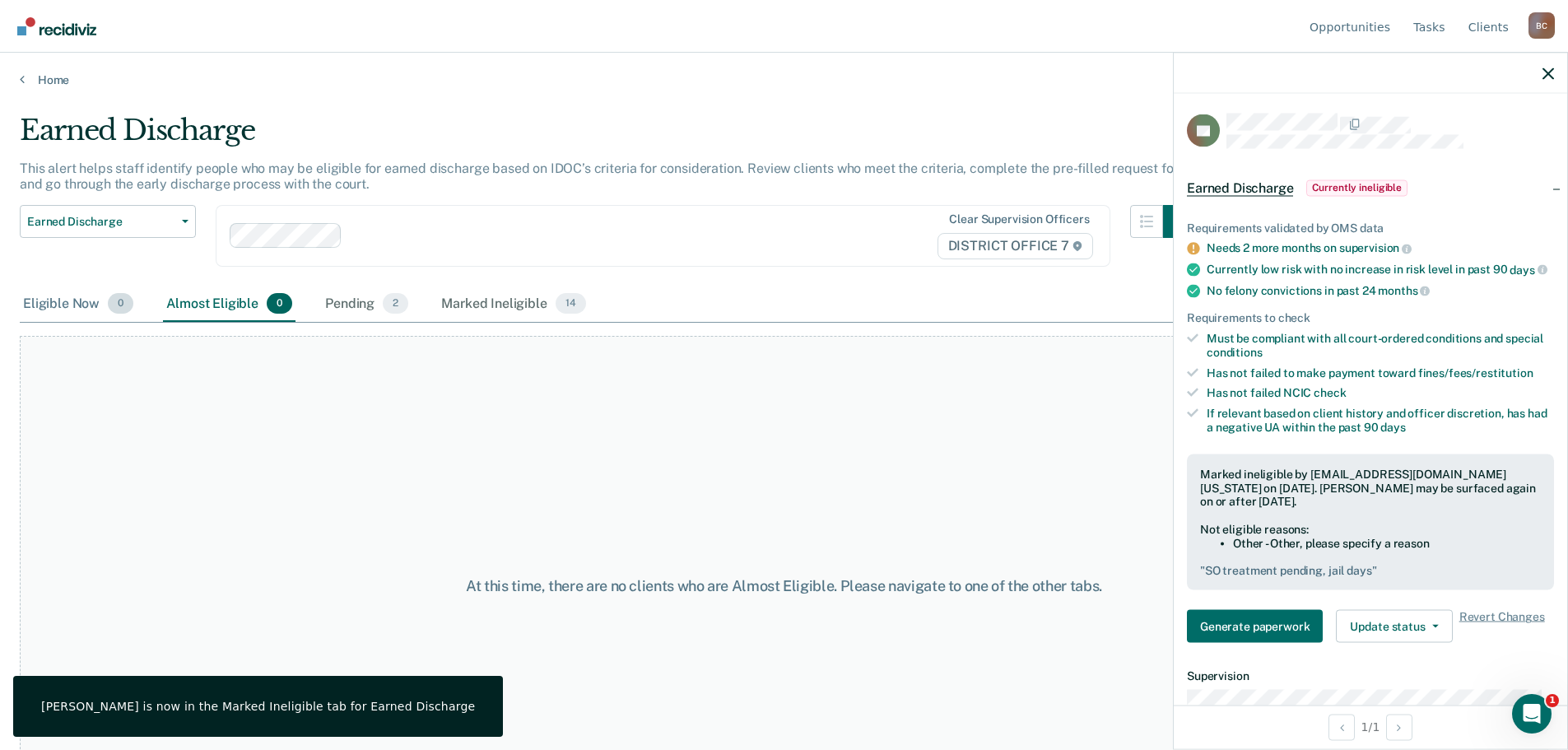
click at [50, 304] on div "Eligible Now 0" at bounding box center [78, 304] width 117 height 36
click at [50, 78] on link "Home" at bounding box center [784, 79] width 1529 height 15
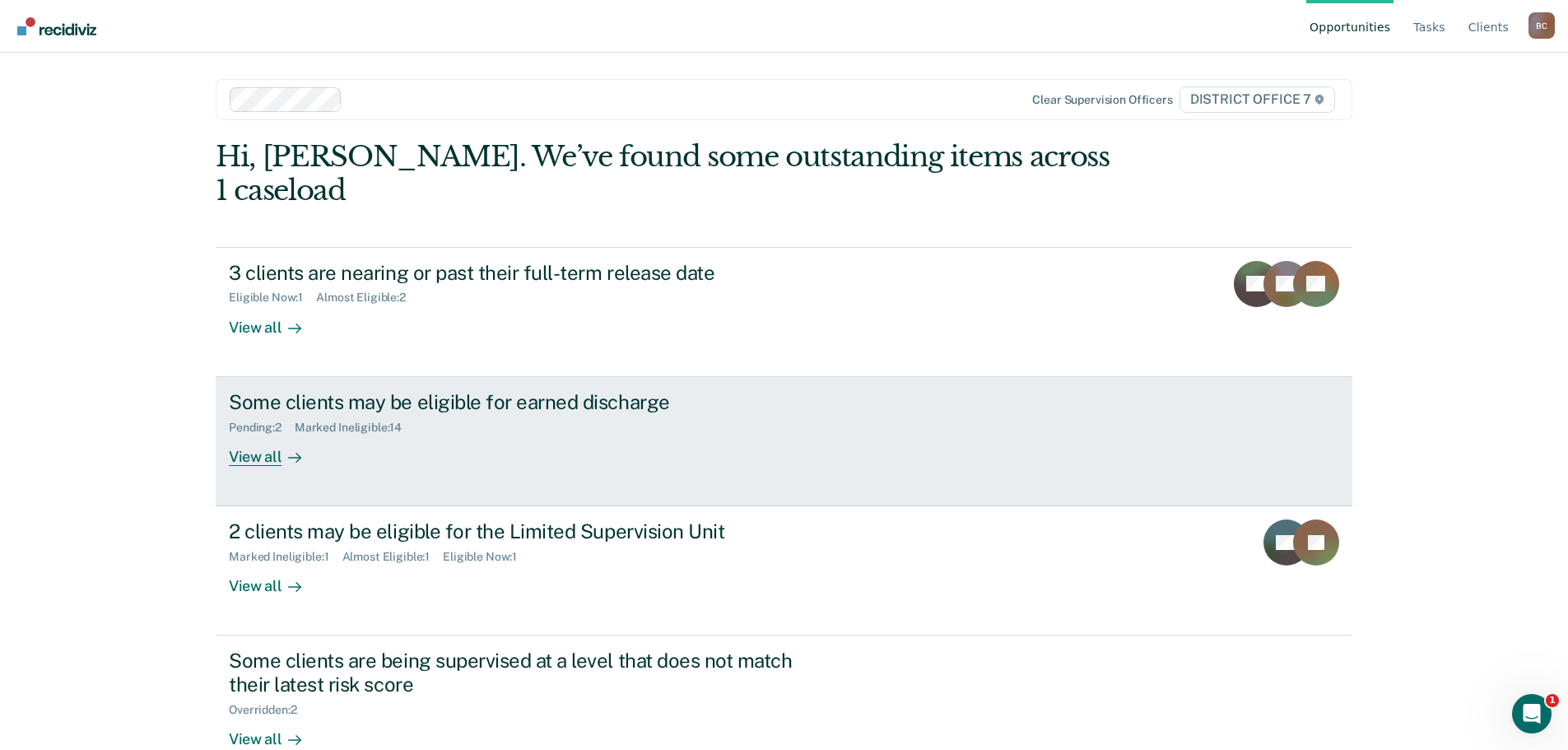
click at [556, 390] on div "Some clients may be eligible for earned discharge" at bounding box center [518, 402] width 578 height 23
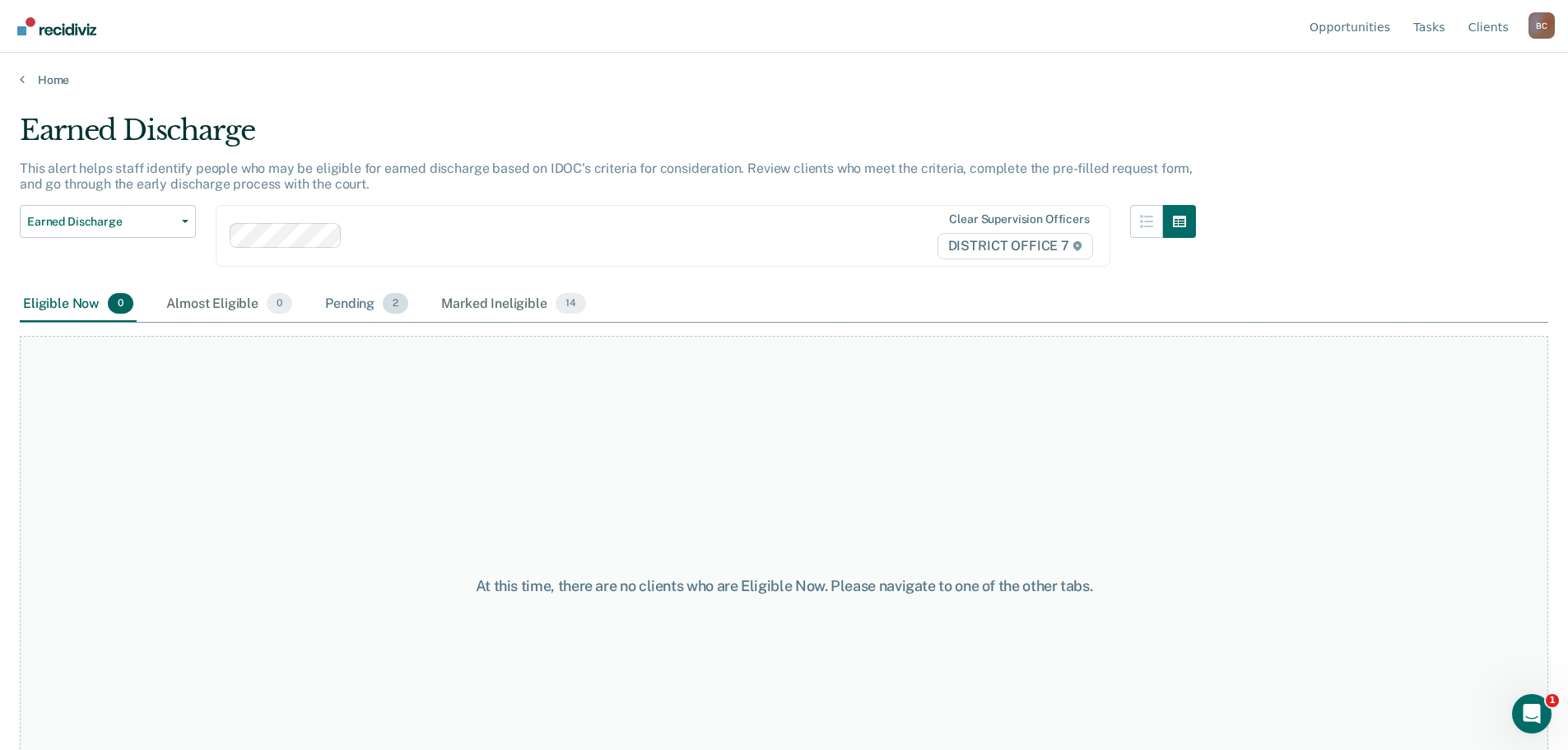
click at [366, 302] on div "Pending 2" at bounding box center [367, 304] width 90 height 36
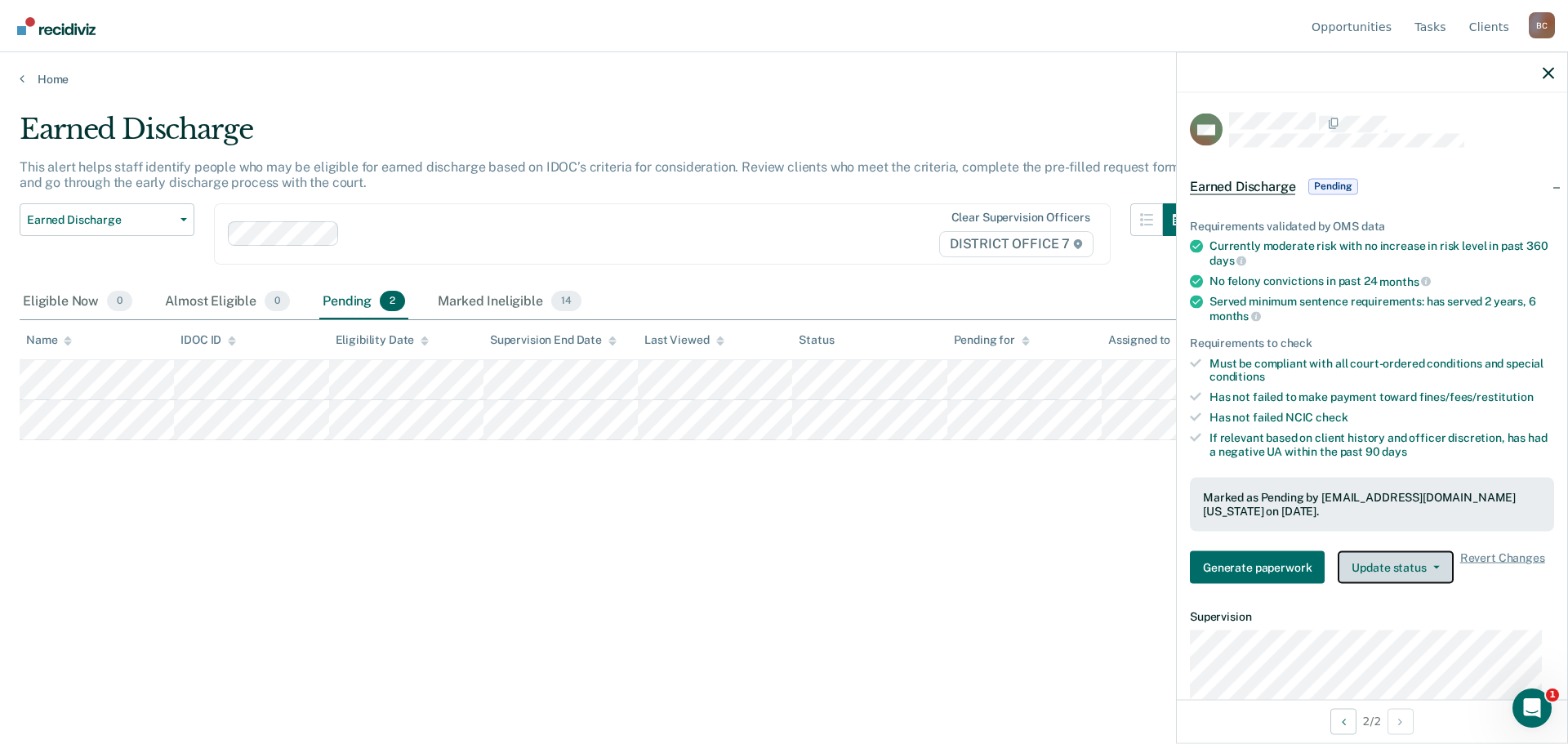
click at [1402, 567] on button "Update status" at bounding box center [1395, 567] width 115 height 33
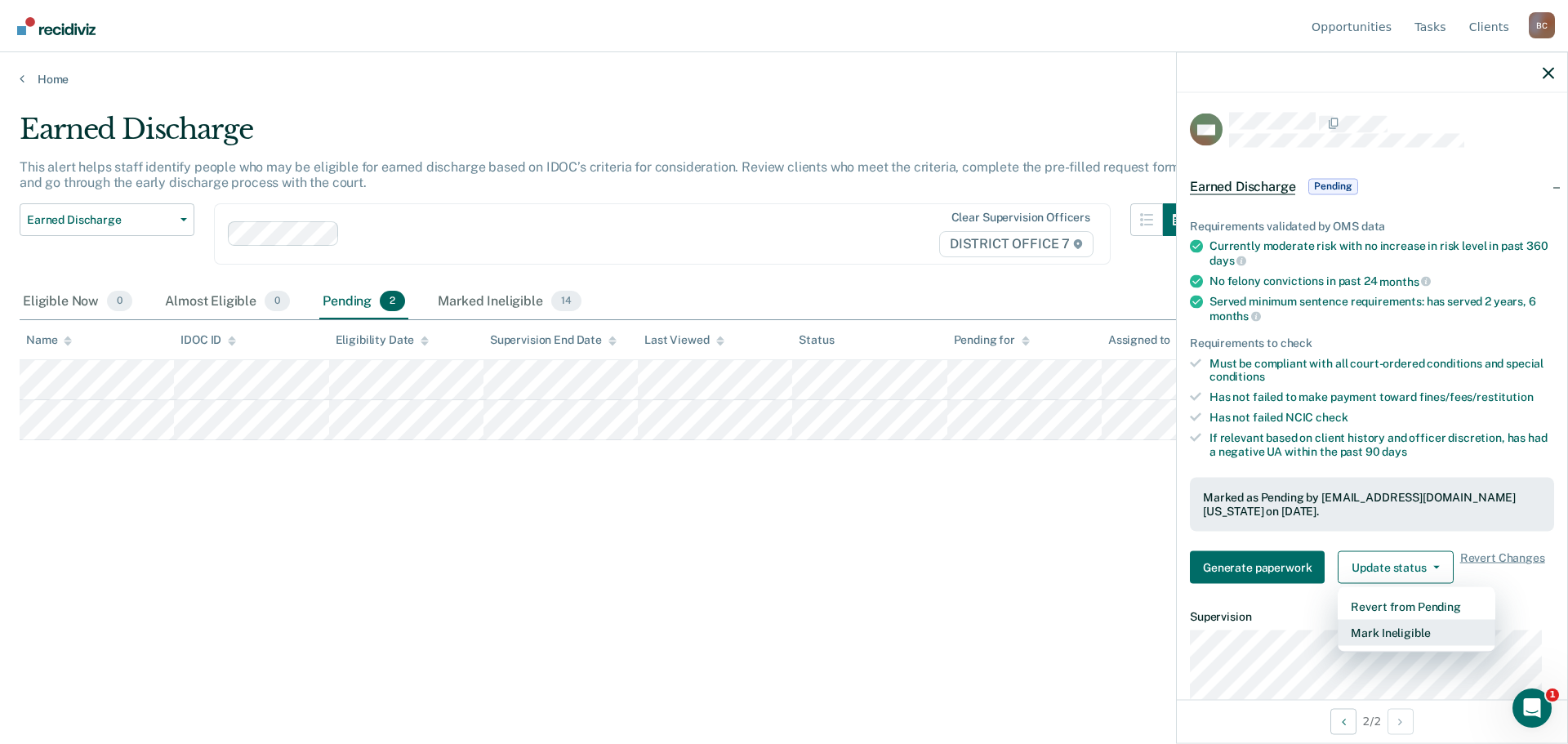
click at [1394, 623] on button "Mark Ineligible" at bounding box center [1416, 632] width 158 height 26
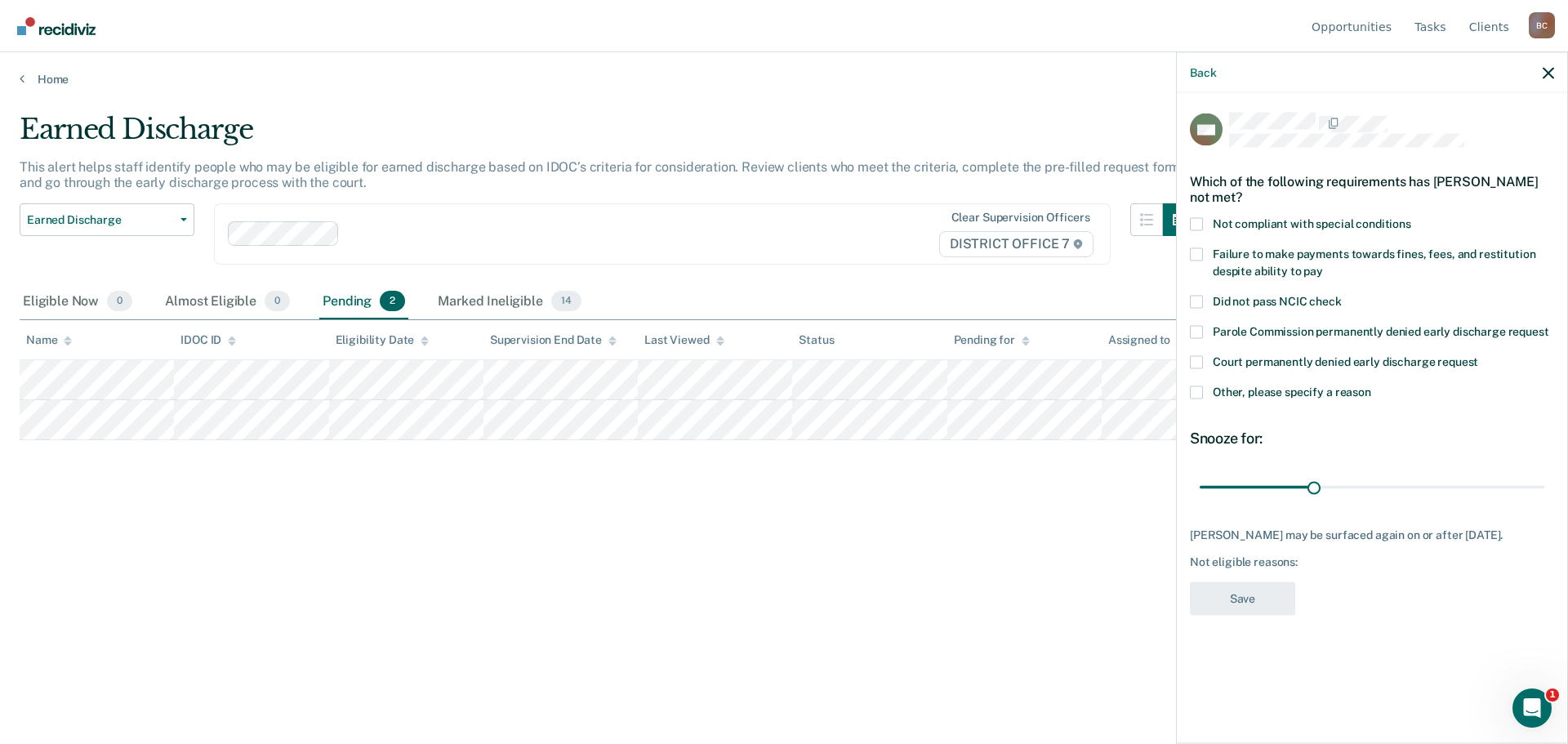
click at [1281, 389] on span "Other, please specify a reason" at bounding box center [1292, 390] width 159 height 13
click at [1372, 385] on input "Other, please specify a reason" at bounding box center [1372, 385] width 0 height 0
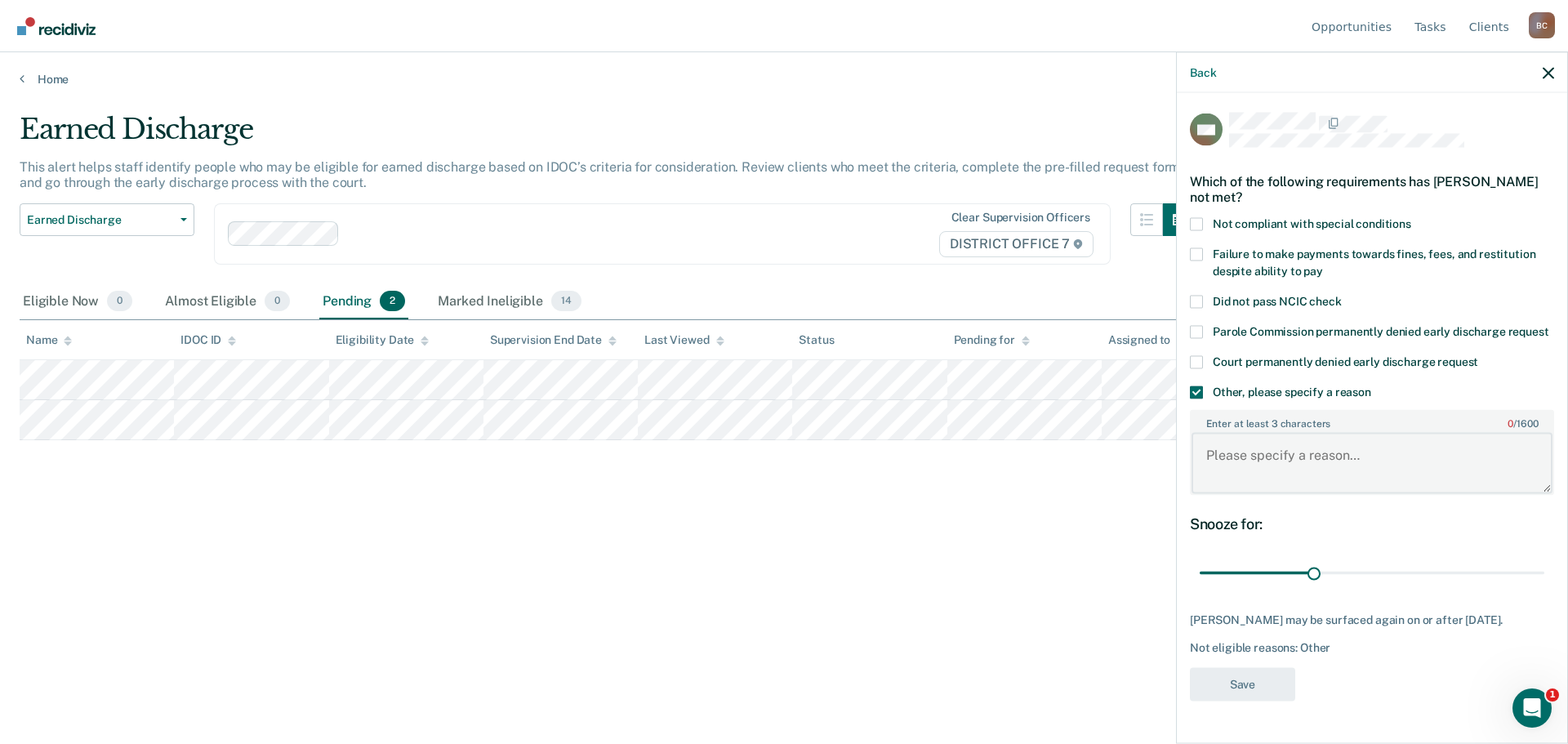
click at [1282, 461] on textarea "Enter at least 3 characters 0 / 1600" at bounding box center [1372, 462] width 361 height 60
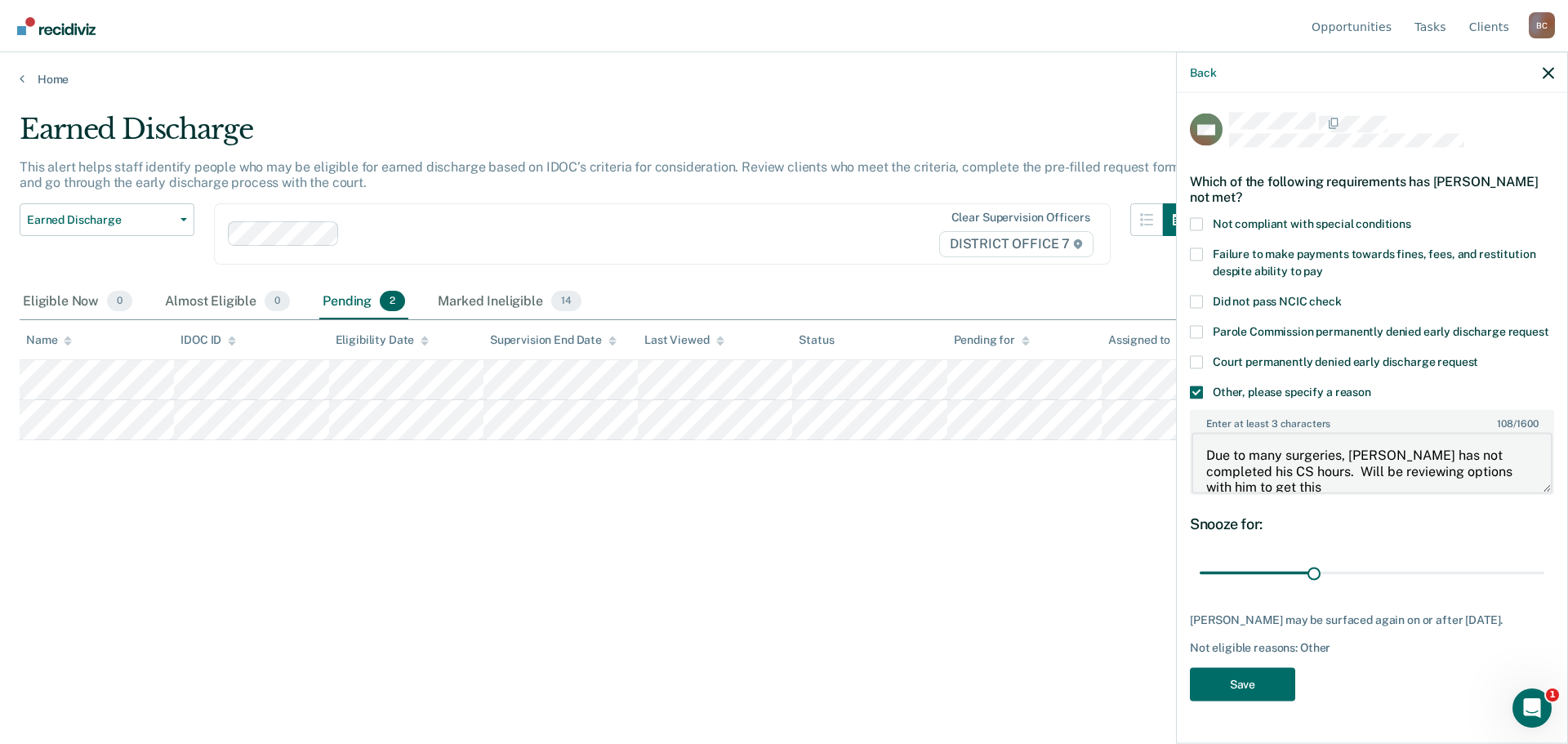
scroll to position [3, 0]
type textarea "Due to many surgeries, [PERSON_NAME] has not completed his CS hours. Will be re…"
drag, startPoint x: 1313, startPoint y: 566, endPoint x: 1591, endPoint y: 580, distance: 278.4
type input "90"
click at [1544, 580] on input "range" at bounding box center [1372, 573] width 345 height 29
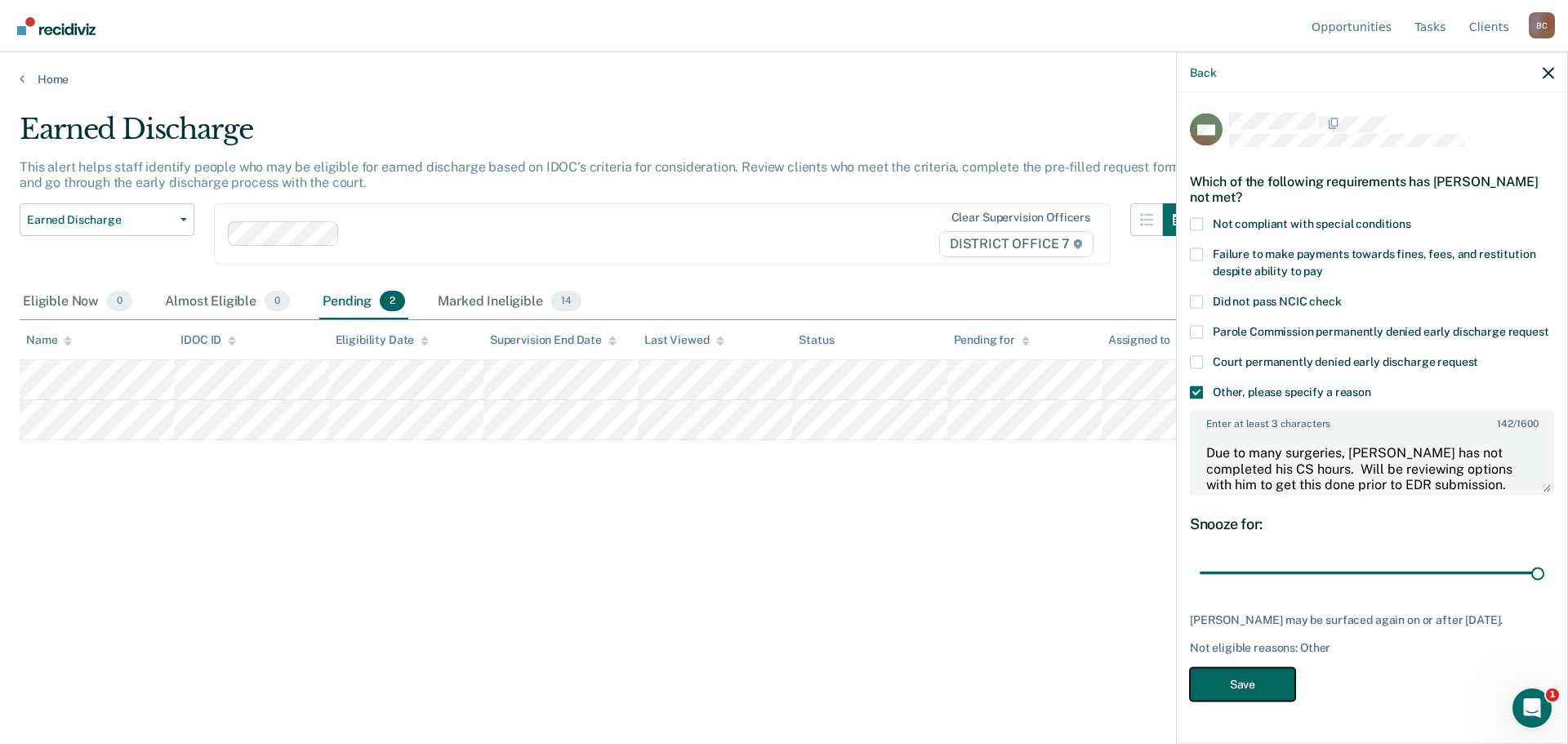
click at [1250, 676] on button "Save" at bounding box center [1242, 683] width 106 height 34
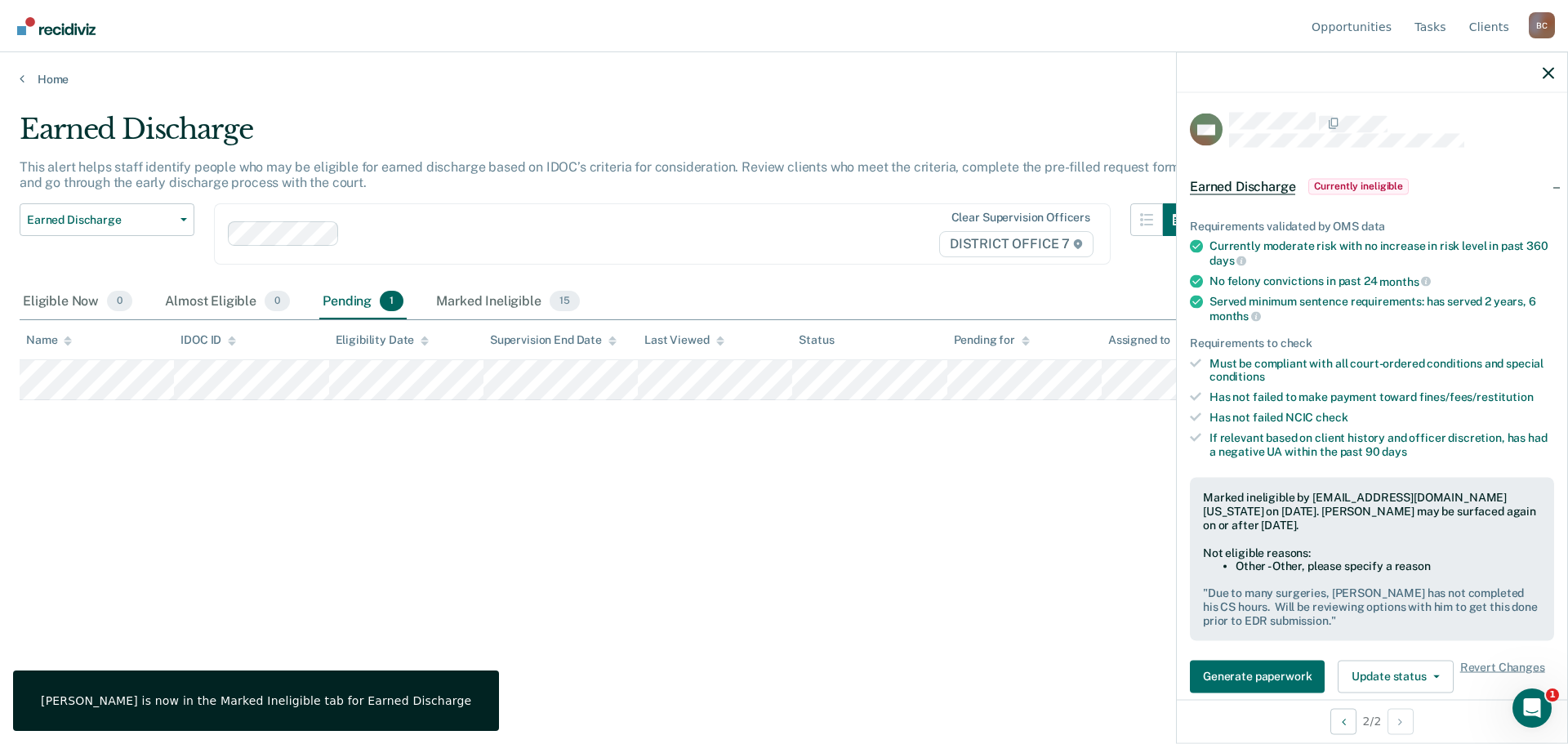
click at [1037, 461] on div "Earned Discharge This alert helps staff identify people who may be eligible for…" at bounding box center [783, 367] width 1528 height 509
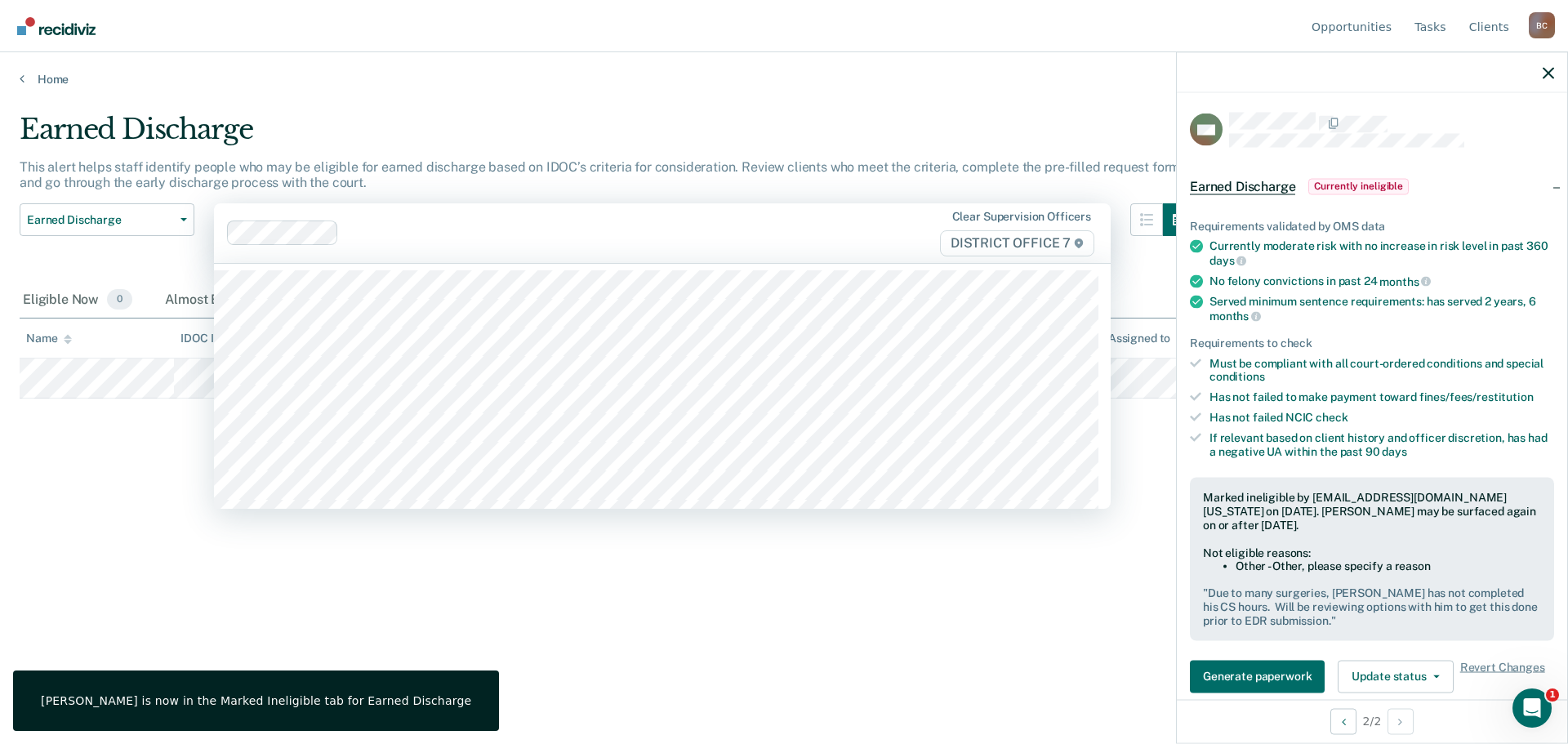
click at [847, 216] on div "Clear supervision officers DISTRICT OFFICE 7" at bounding box center [967, 233] width 261 height 46
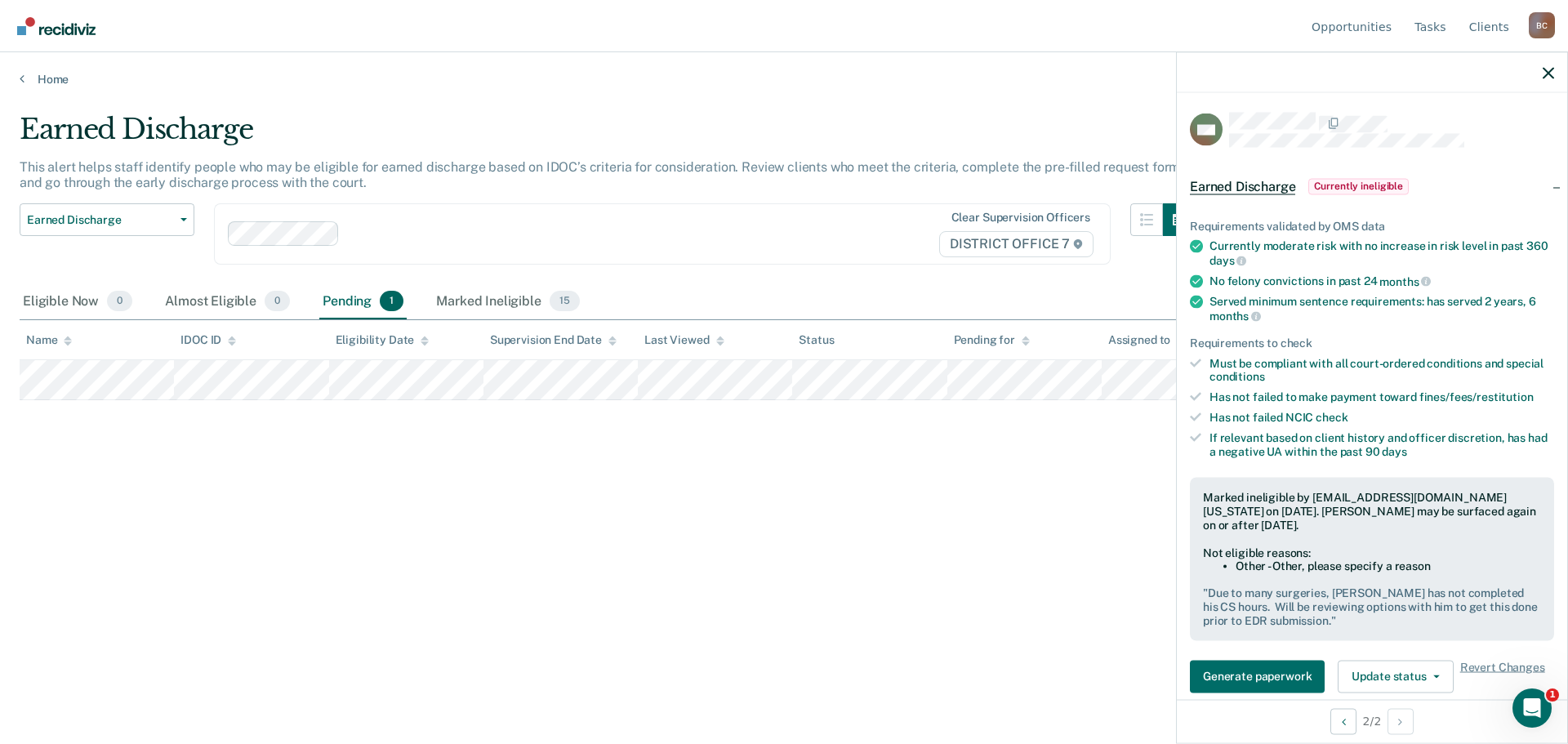
click at [881, 572] on div "Earned Discharge This alert helps staff identify people who may be eligible for…" at bounding box center [783, 367] width 1528 height 509
click at [1553, 68] on icon "button" at bounding box center [1549, 73] width 12 height 12
